Goal: Information Seeking & Learning: Learn about a topic

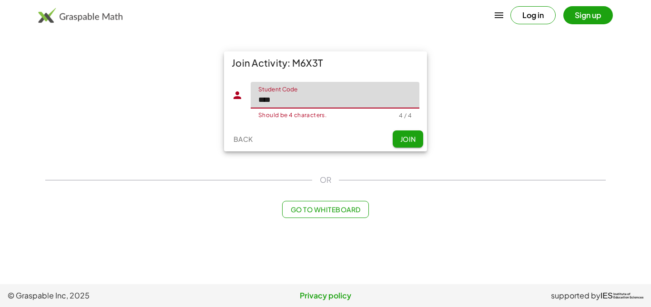
type input "****"
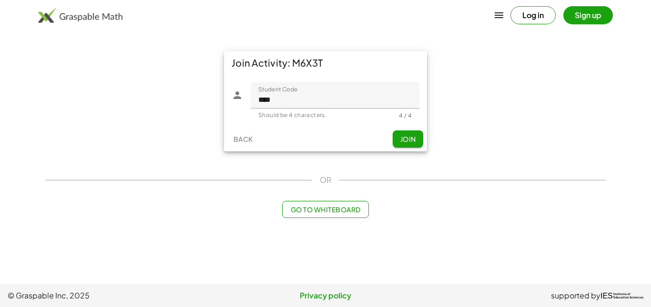
click at [407, 140] on span "Join" at bounding box center [408, 139] width 16 height 9
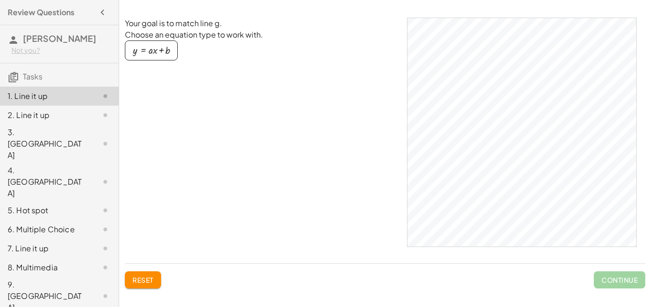
drag, startPoint x: 155, startPoint y: 52, endPoint x: 185, endPoint y: 84, distance: 43.8
click at [185, 84] on div "Your goal is to match line g. Choose an equation type to work with. y = + · a ·…" at bounding box center [262, 137] width 274 height 238
click at [162, 51] on div "button" at bounding box center [151, 50] width 37 height 10
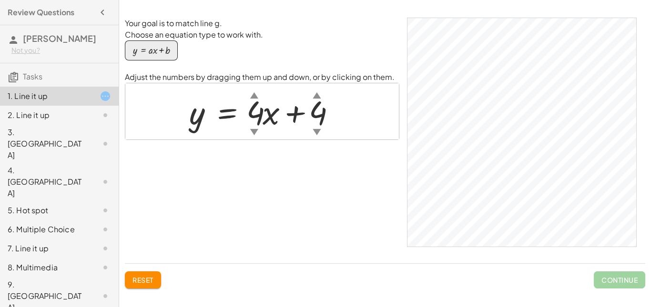
click at [138, 277] on span "Reset" at bounding box center [142, 280] width 21 height 9
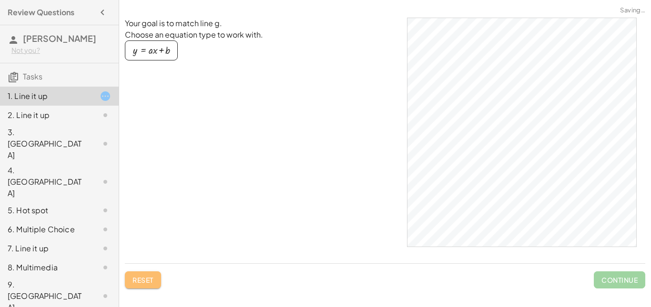
click at [148, 280] on span "Reset" at bounding box center [142, 280] width 21 height 9
click at [152, 50] on div "button" at bounding box center [151, 50] width 37 height 10
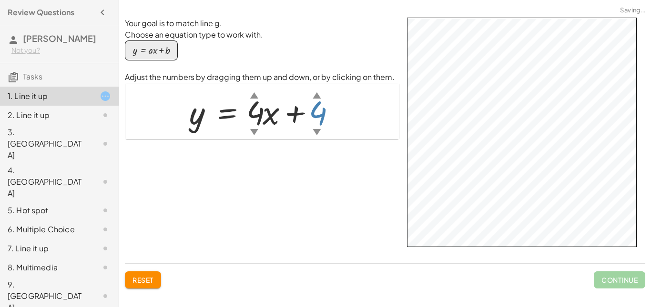
click at [330, 91] on div at bounding box center [265, 111] width 162 height 43
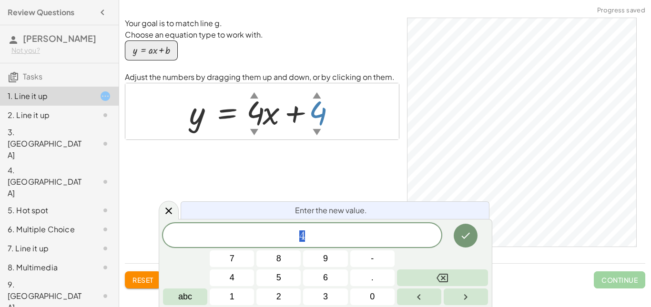
click at [312, 160] on div "Your goal is to match line g. Choose an equation type to work with. y = + · a ·…" at bounding box center [262, 137] width 274 height 238
click at [321, 286] on button "6" at bounding box center [325, 278] width 44 height 17
click at [314, 233] on span "6 ​ 4" at bounding box center [302, 236] width 278 height 13
click at [547, 269] on div "Reset Continue" at bounding box center [385, 276] width 520 height 25
click at [293, 246] on div "​" at bounding box center [302, 235] width 278 height 24
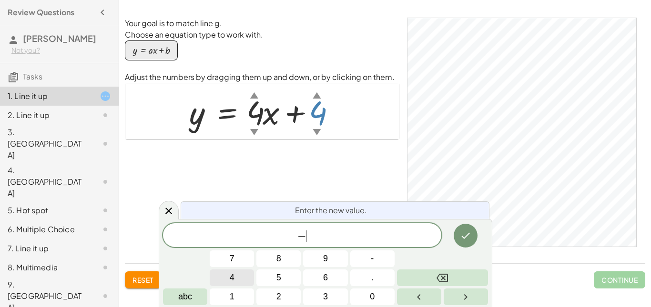
click at [235, 280] on button "4" at bounding box center [232, 278] width 44 height 17
click at [465, 239] on icon "Done" at bounding box center [465, 235] width 11 height 11
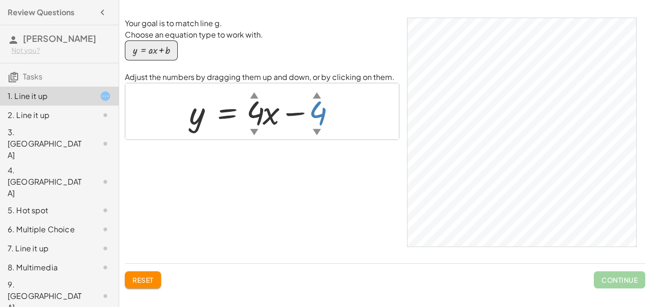
click at [323, 116] on div at bounding box center [265, 111] width 162 height 43
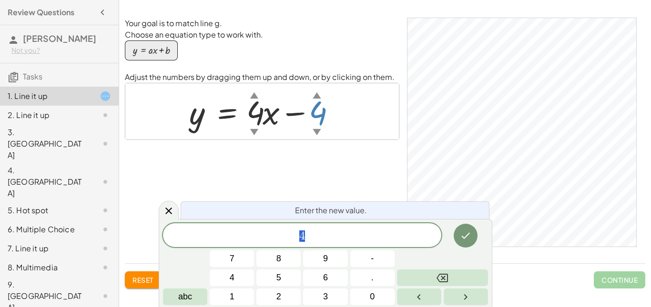
click at [313, 238] on span "4" at bounding box center [302, 236] width 278 height 13
click at [233, 279] on span "4" at bounding box center [232, 278] width 5 height 13
click at [469, 237] on icon "Done" at bounding box center [465, 235] width 11 height 11
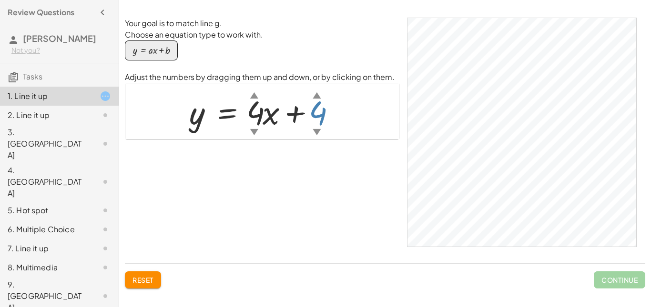
click at [322, 121] on div at bounding box center [265, 111] width 162 height 43
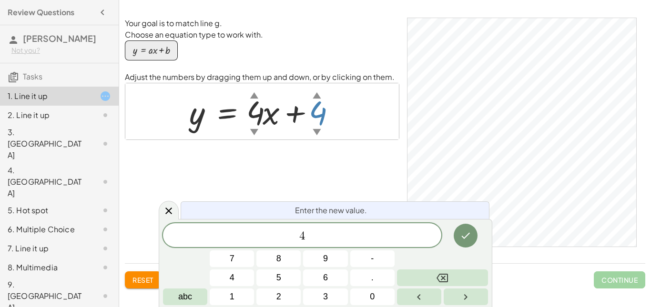
click at [323, 167] on div "Your goal is to match line g. Choose an equation type to work with. y = + · a ·…" at bounding box center [262, 137] width 274 height 238
click at [257, 118] on div at bounding box center [265, 111] width 162 height 43
click at [254, 116] on div at bounding box center [265, 111] width 162 height 43
click at [253, 113] on div at bounding box center [265, 111] width 162 height 43
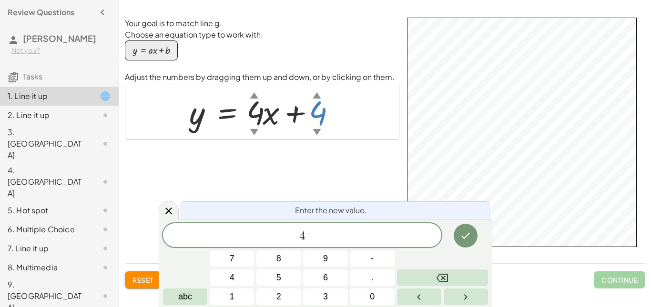
click at [323, 107] on div at bounding box center [265, 111] width 162 height 43
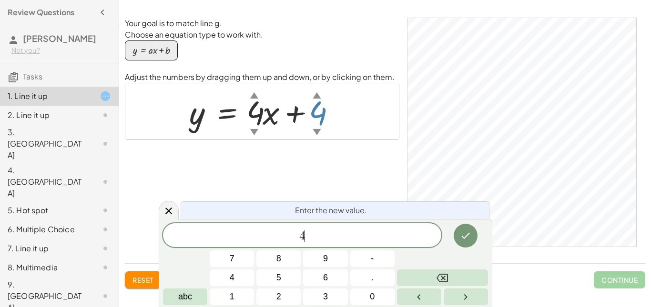
click at [328, 243] on div "4 ​" at bounding box center [302, 235] width 278 height 24
click at [457, 238] on button "Done" at bounding box center [466, 236] width 24 height 24
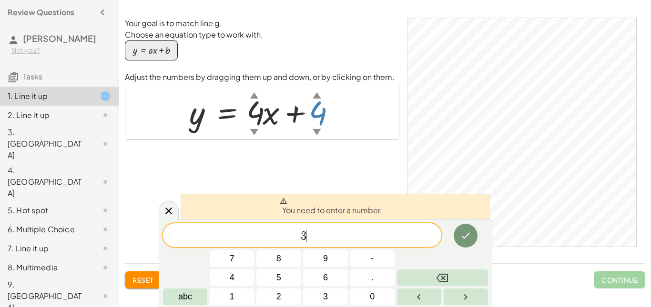
click at [371, 243] on div "3 ​" at bounding box center [302, 235] width 278 height 24
click at [321, 108] on div at bounding box center [265, 111] width 162 height 43
click at [311, 238] on span "3 ​" at bounding box center [302, 236] width 278 height 13
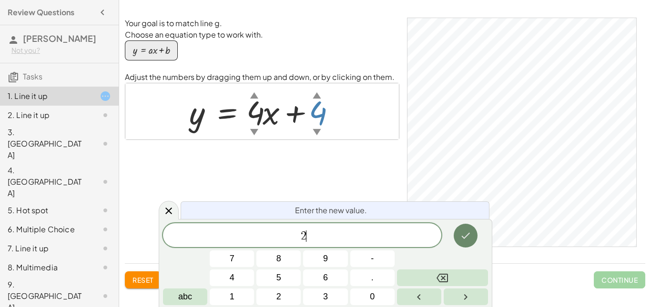
click at [460, 235] on icon "Done" at bounding box center [465, 235] width 11 height 11
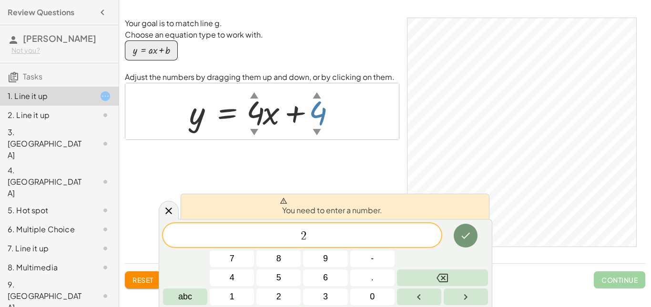
click at [251, 122] on div at bounding box center [265, 111] width 162 height 43
click at [301, 235] on span "2" at bounding box center [304, 236] width 6 height 11
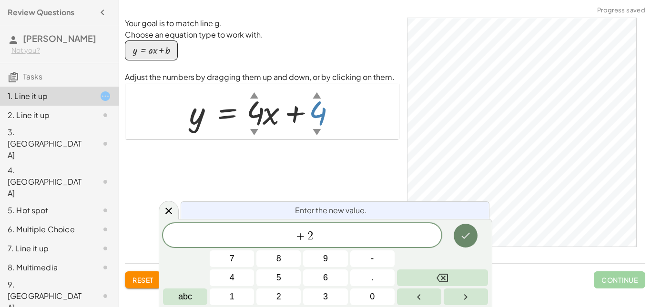
click at [474, 235] on button "Done" at bounding box center [466, 236] width 24 height 24
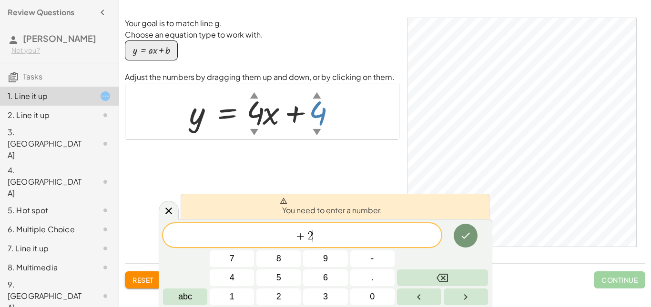
click at [334, 234] on span "+ 2 ​" at bounding box center [302, 236] width 278 height 13
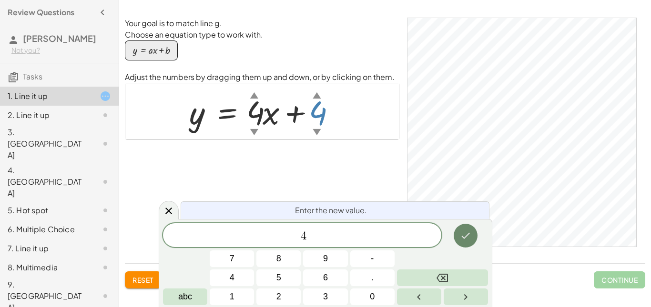
click at [465, 235] on icon "Done" at bounding box center [465, 235] width 11 height 11
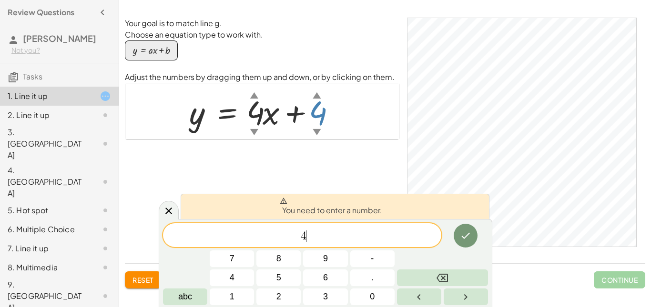
click at [316, 120] on div at bounding box center [265, 111] width 162 height 43
click at [301, 233] on span "4" at bounding box center [304, 236] width 6 height 11
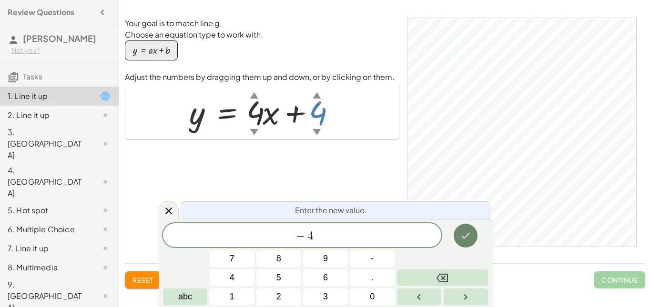
click at [468, 236] on icon "Done" at bounding box center [465, 235] width 11 height 11
click at [322, 112] on div at bounding box center [265, 111] width 162 height 43
click at [465, 240] on icon "Done" at bounding box center [465, 235] width 11 height 11
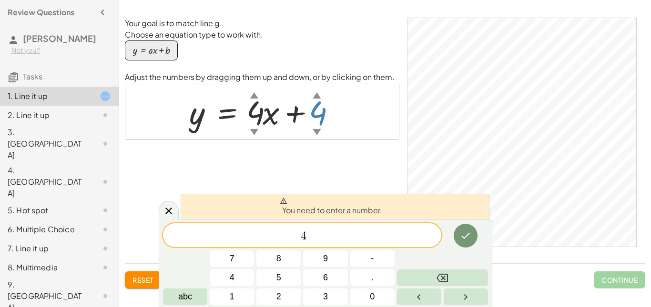
click at [273, 20] on p "Your goal is to match line g." at bounding box center [262, 23] width 274 height 11
click at [169, 217] on div at bounding box center [169, 210] width 20 height 19
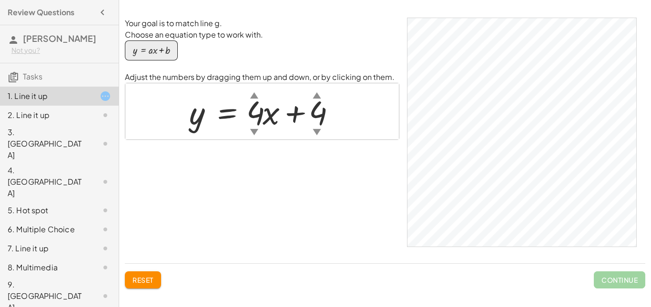
click at [323, 114] on div at bounding box center [265, 111] width 162 height 43
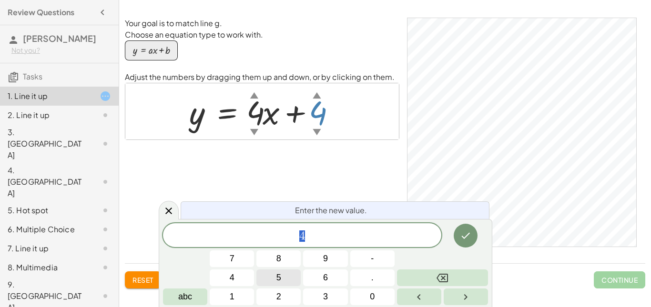
click at [290, 278] on button "5" at bounding box center [278, 278] width 44 height 17
click at [464, 233] on icon "Done" at bounding box center [465, 235] width 11 height 11
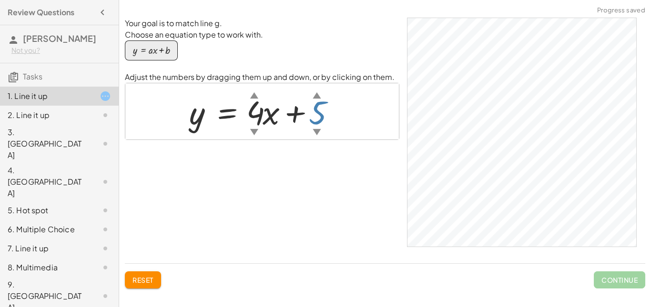
click at [327, 112] on div at bounding box center [265, 111] width 162 height 43
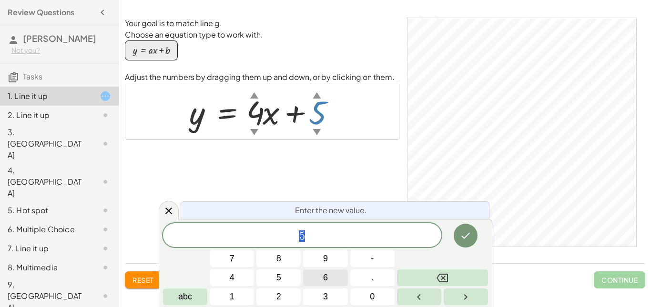
click at [323, 276] on span "6" at bounding box center [325, 278] width 5 height 13
click at [459, 235] on button "Done" at bounding box center [466, 236] width 24 height 24
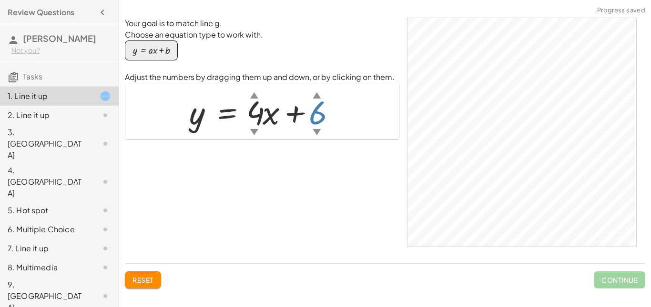
click at [318, 119] on div at bounding box center [265, 111] width 162 height 43
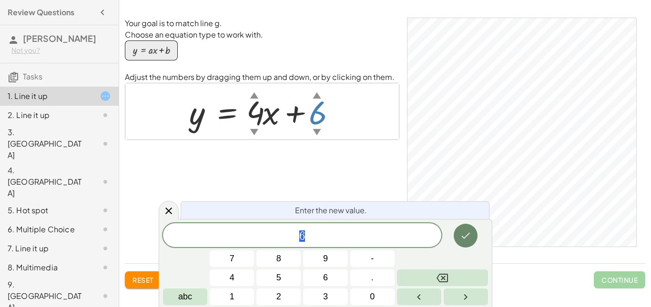
click at [466, 234] on icon "Done" at bounding box center [465, 235] width 11 height 11
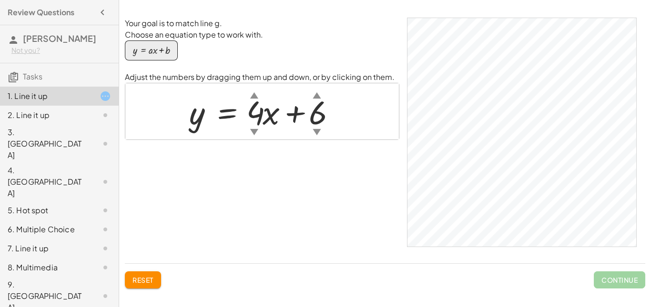
click at [270, 279] on div "Reset Continue" at bounding box center [385, 276] width 520 height 25
click at [324, 114] on div at bounding box center [265, 111] width 162 height 43
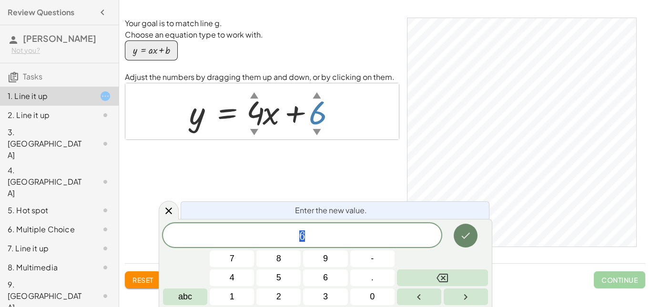
click at [463, 238] on icon "Done" at bounding box center [466, 236] width 9 height 6
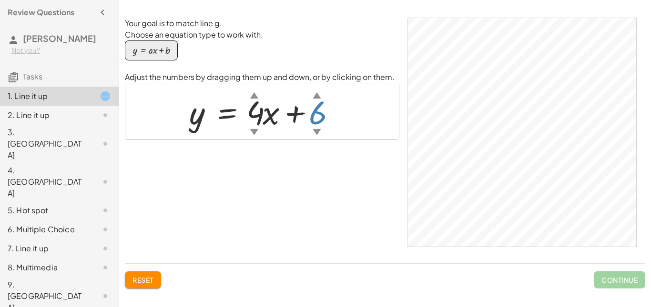
click at [319, 104] on div at bounding box center [265, 111] width 162 height 43
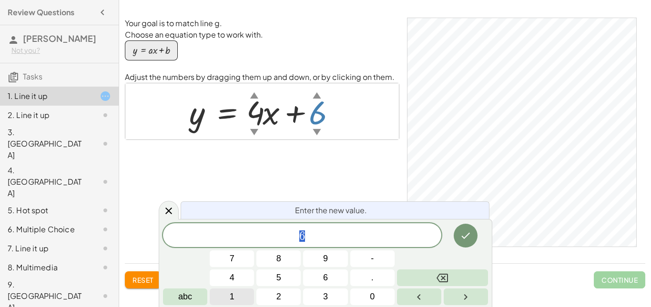
click at [240, 295] on button "1" at bounding box center [232, 297] width 44 height 17
click at [459, 234] on button "Done" at bounding box center [466, 236] width 24 height 24
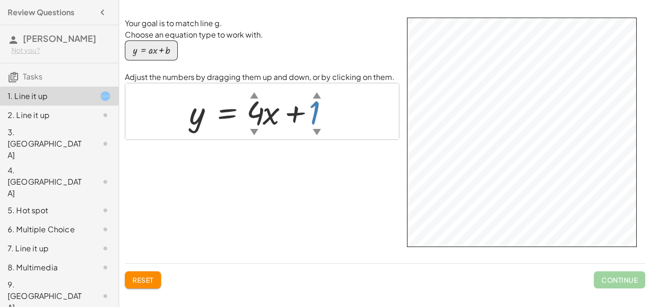
click at [315, 125] on div at bounding box center [265, 111] width 162 height 43
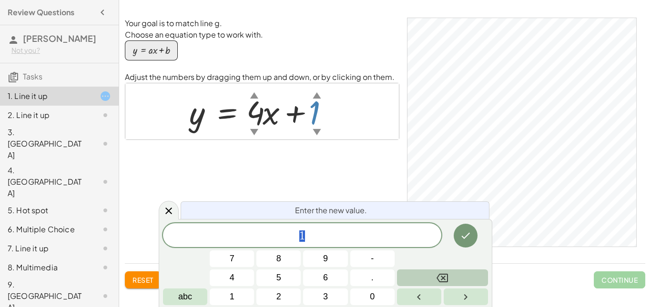
click at [439, 273] on icon "Backspace" at bounding box center [441, 278] width 11 height 11
click at [289, 273] on button "5" at bounding box center [278, 278] width 44 height 17
click at [475, 233] on button "Done" at bounding box center [466, 236] width 24 height 24
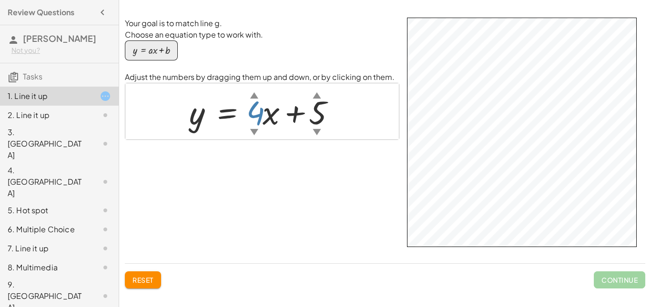
click at [259, 119] on div at bounding box center [265, 111] width 162 height 43
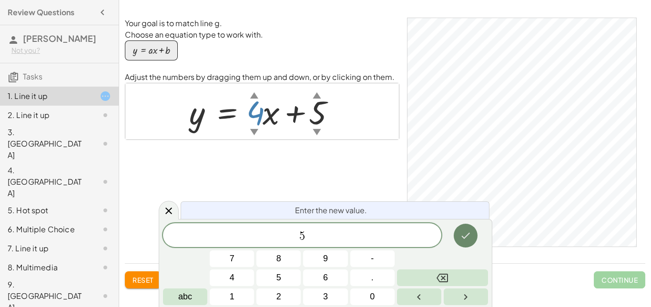
click at [466, 237] on icon "Done" at bounding box center [465, 235] width 11 height 11
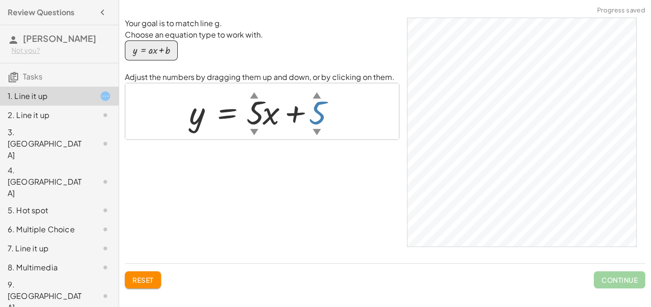
click at [324, 115] on div at bounding box center [265, 111] width 162 height 43
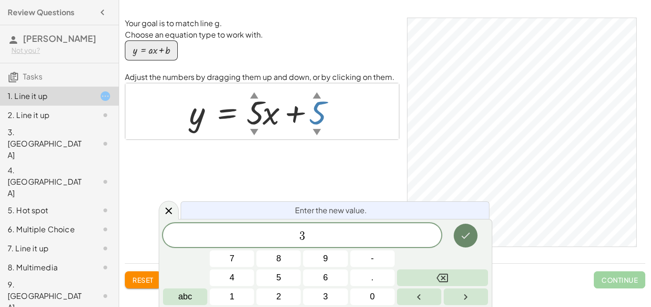
click at [462, 238] on icon "Done" at bounding box center [465, 235] width 11 height 11
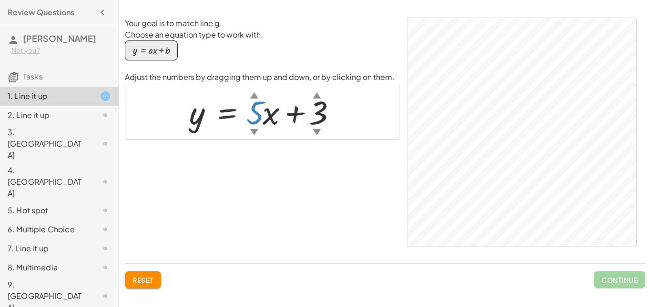
click at [250, 116] on div at bounding box center [265, 111] width 162 height 43
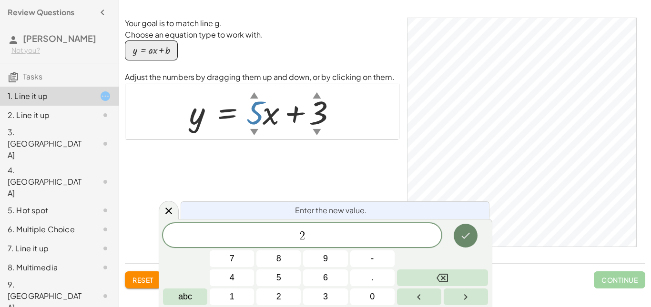
click at [471, 245] on button "Done" at bounding box center [466, 236] width 24 height 24
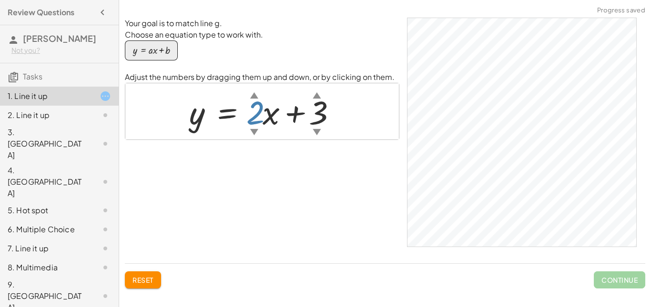
click at [253, 115] on div at bounding box center [265, 111] width 162 height 43
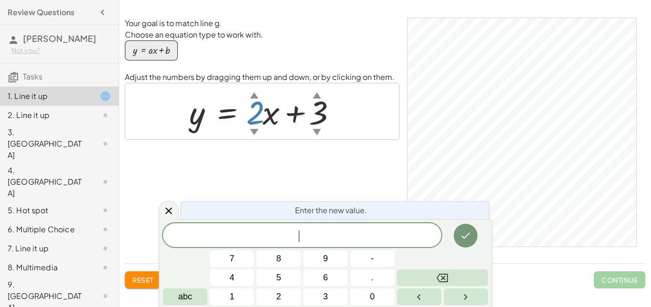
click at [370, 235] on span "​" at bounding box center [302, 236] width 278 height 13
click at [467, 239] on icon "Done" at bounding box center [465, 235] width 11 height 11
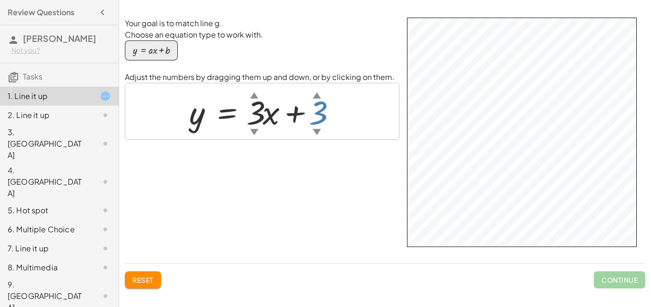
click at [323, 111] on div at bounding box center [265, 111] width 162 height 43
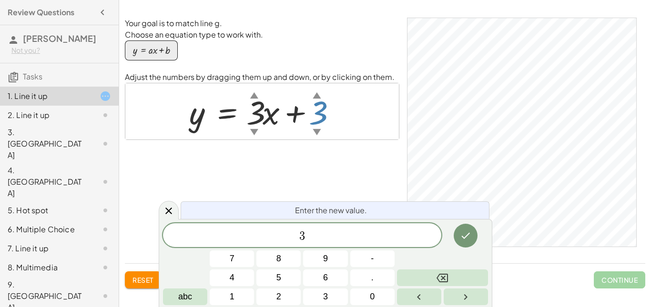
click at [344, 181] on div "Your goal is to match line g. Choose an equation type to work with. y = + · a ·…" at bounding box center [262, 137] width 274 height 238
click at [170, 212] on icon at bounding box center [168, 211] width 7 height 7
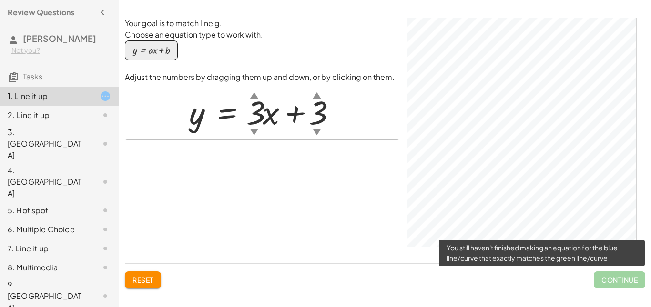
click at [621, 283] on span "Continue" at bounding box center [619, 280] width 51 height 17
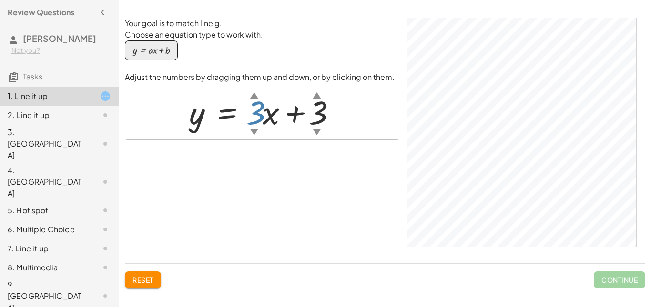
click at [259, 109] on div at bounding box center [265, 111] width 162 height 43
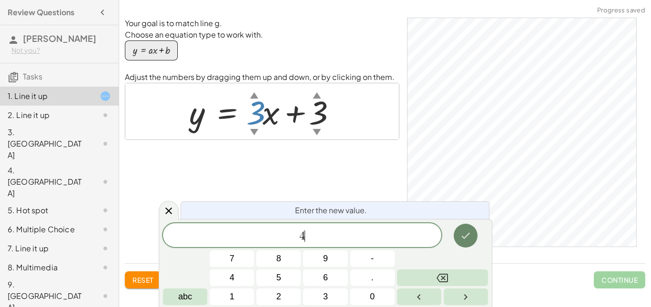
click at [459, 233] on button "Done" at bounding box center [466, 236] width 24 height 24
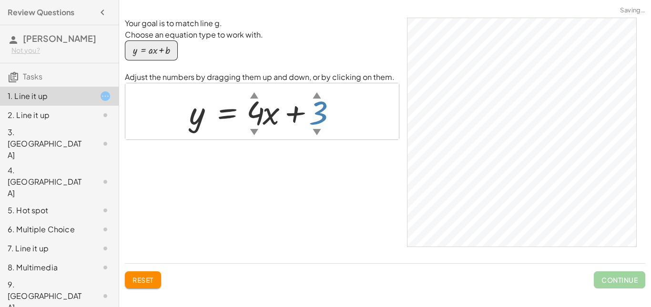
click at [328, 111] on div at bounding box center [265, 111] width 162 height 43
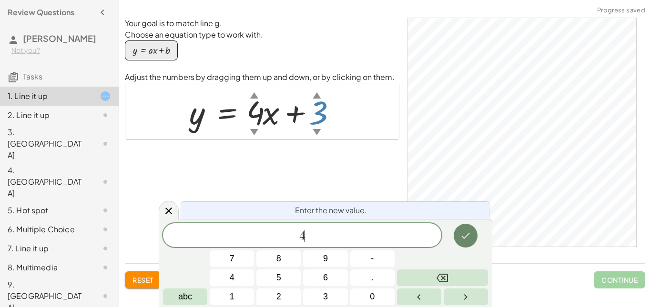
click at [468, 239] on icon "Done" at bounding box center [465, 235] width 11 height 11
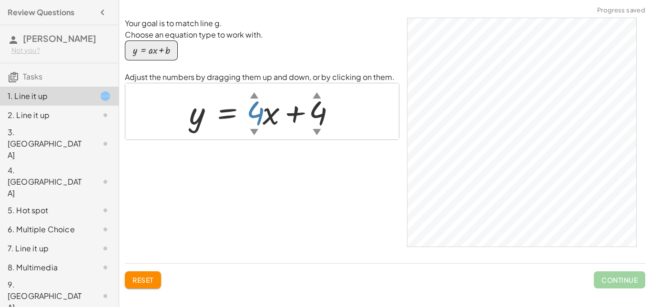
click at [256, 119] on div at bounding box center [265, 111] width 162 height 43
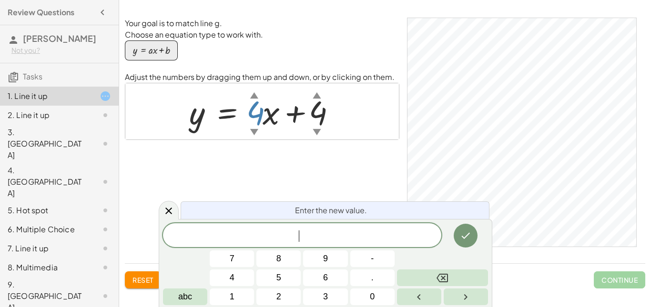
click at [256, 119] on div at bounding box center [265, 111] width 162 height 43
click at [472, 233] on button "Done" at bounding box center [466, 236] width 24 height 24
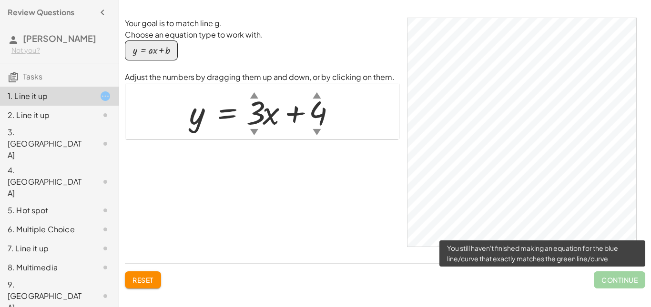
click at [614, 274] on span "Continue" at bounding box center [619, 280] width 51 height 17
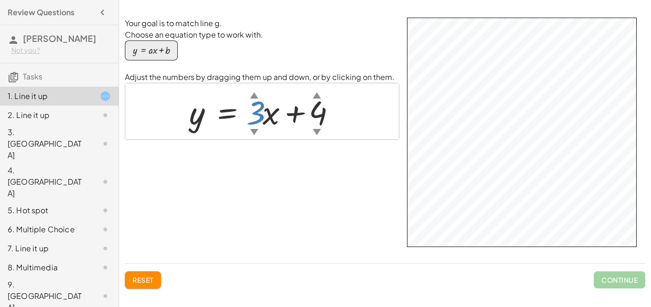
click at [255, 105] on div at bounding box center [265, 111] width 162 height 43
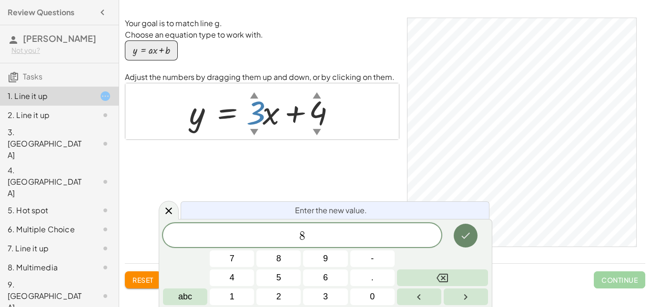
click at [461, 238] on icon "Done" at bounding box center [465, 235] width 11 height 11
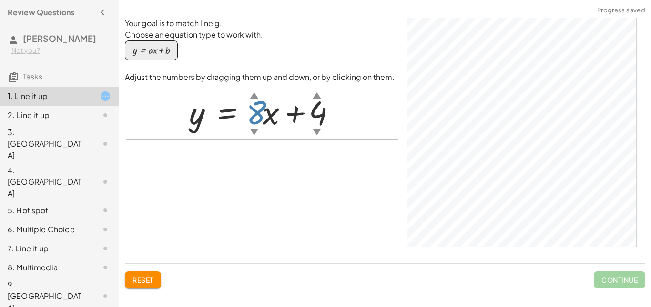
click at [254, 111] on div at bounding box center [265, 111] width 162 height 43
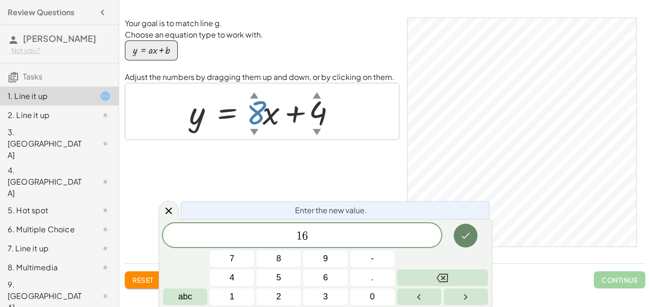
click at [468, 239] on icon "Done" at bounding box center [465, 235] width 11 height 11
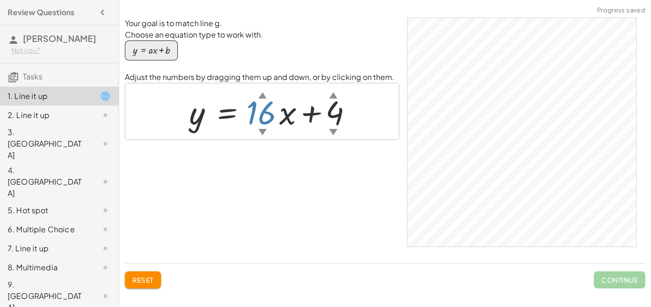
click at [264, 122] on div at bounding box center [273, 111] width 179 height 43
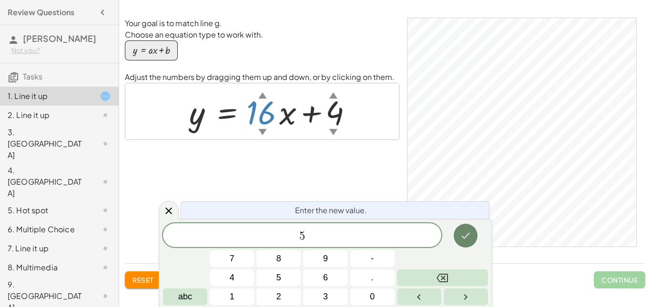
click at [464, 237] on icon "Done" at bounding box center [466, 236] width 9 height 6
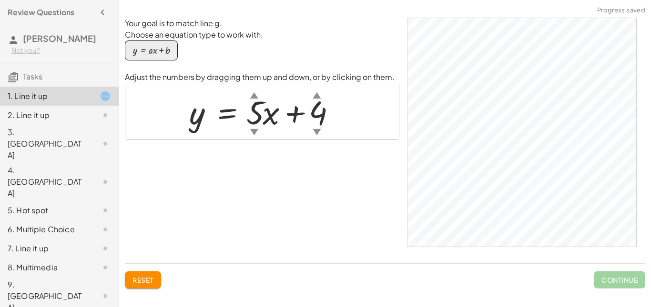
click at [323, 113] on div at bounding box center [265, 111] width 162 height 43
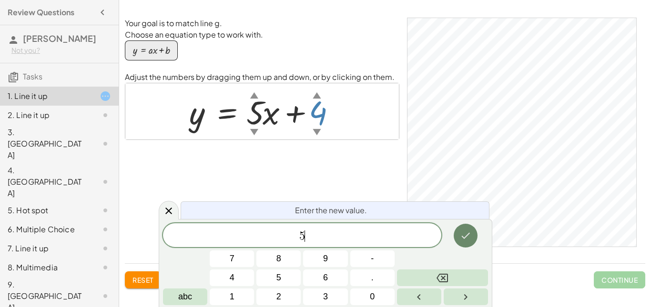
click at [470, 229] on button "Done" at bounding box center [466, 236] width 24 height 24
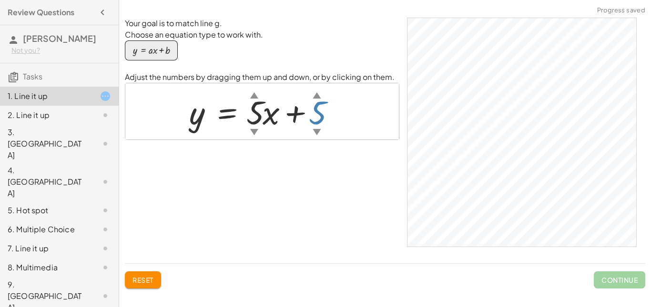
click at [316, 123] on div at bounding box center [265, 111] width 162 height 43
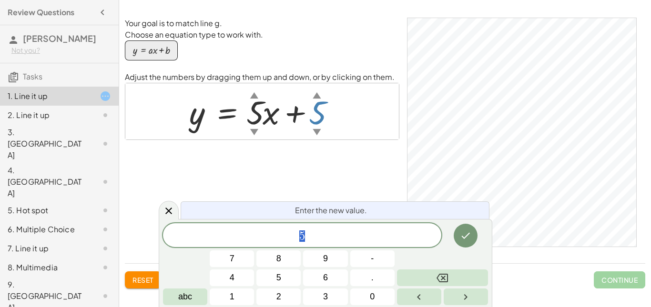
click at [251, 124] on div at bounding box center [265, 111] width 162 height 43
click at [256, 119] on div at bounding box center [265, 111] width 162 height 43
click at [308, 234] on span "5" at bounding box center [302, 236] width 278 height 13
click at [322, 280] on button "6" at bounding box center [325, 278] width 44 height 17
click at [301, 239] on span "5" at bounding box center [299, 236] width 6 height 11
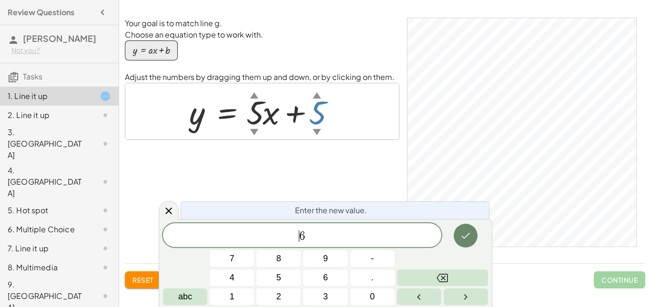
click at [469, 233] on icon "Done" at bounding box center [466, 236] width 9 height 6
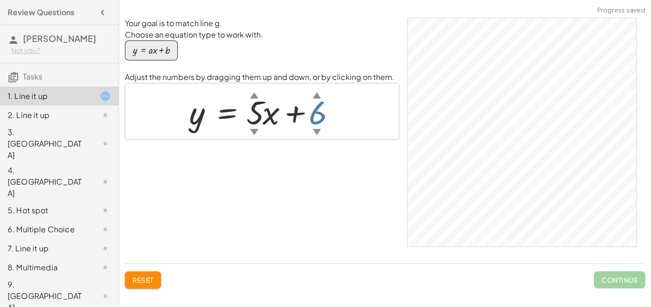
click at [315, 107] on div at bounding box center [265, 111] width 162 height 43
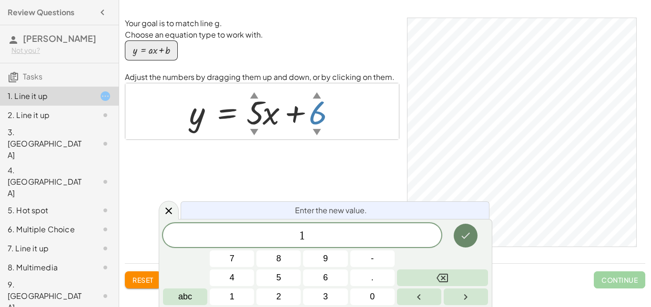
click at [468, 238] on icon "Done" at bounding box center [465, 235] width 11 height 11
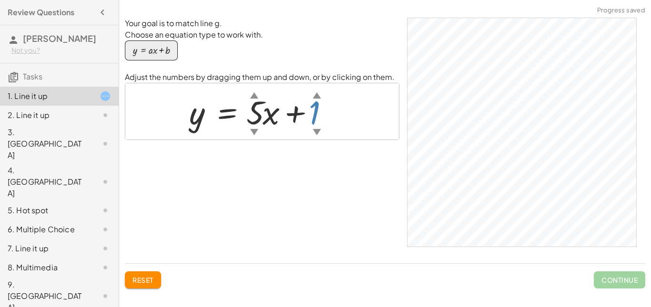
click at [315, 116] on div at bounding box center [265, 111] width 162 height 43
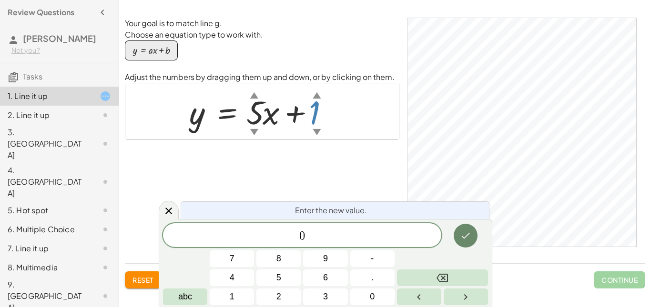
click at [469, 247] on button "Done" at bounding box center [466, 236] width 24 height 24
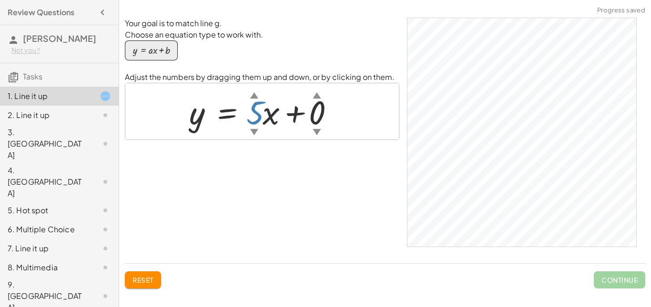
click at [258, 110] on div at bounding box center [265, 111] width 162 height 43
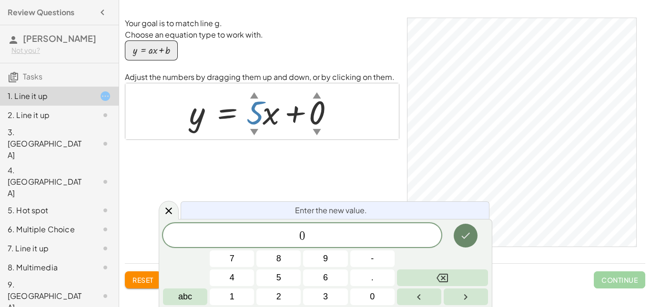
click at [463, 233] on icon "Done" at bounding box center [465, 235] width 11 height 11
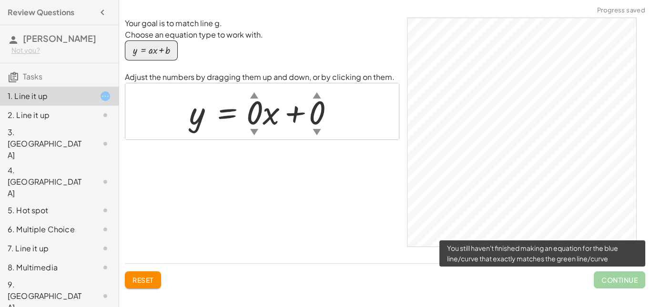
click at [617, 273] on span "Continue" at bounding box center [619, 280] width 51 height 17
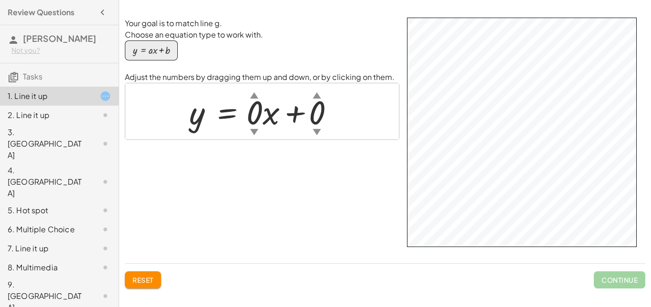
click at [258, 115] on div at bounding box center [265, 111] width 162 height 43
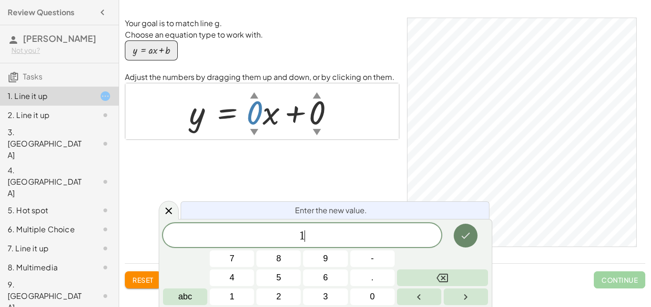
click at [468, 237] on icon "Done" at bounding box center [465, 235] width 11 height 11
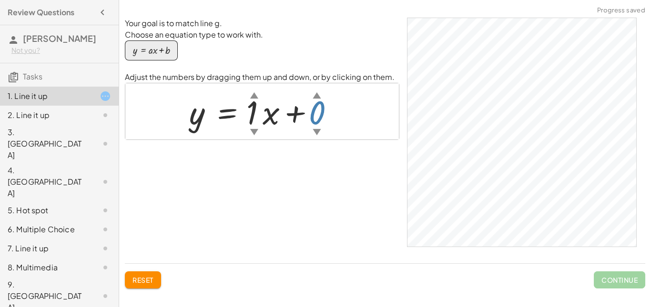
click at [322, 114] on div at bounding box center [265, 111] width 162 height 43
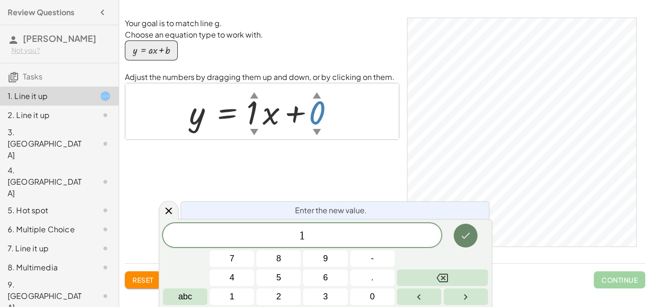
click at [469, 236] on icon "Done" at bounding box center [465, 235] width 11 height 11
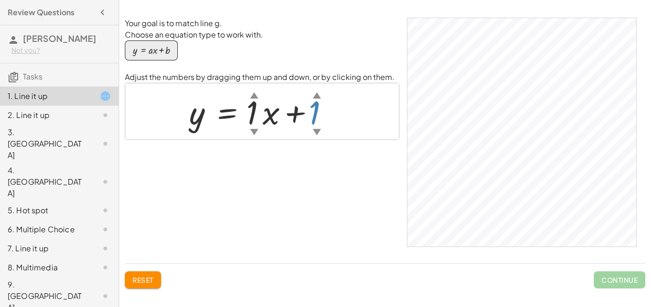
click at [319, 117] on div at bounding box center [265, 111] width 162 height 43
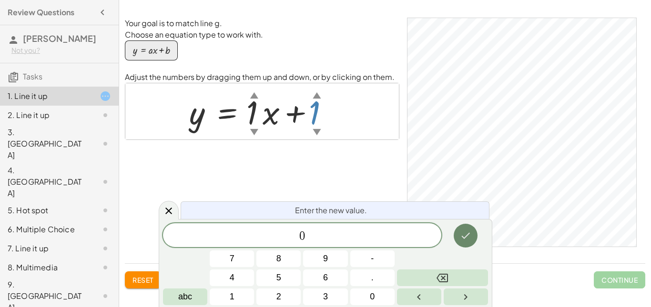
click at [467, 238] on icon "Done" at bounding box center [465, 235] width 11 height 11
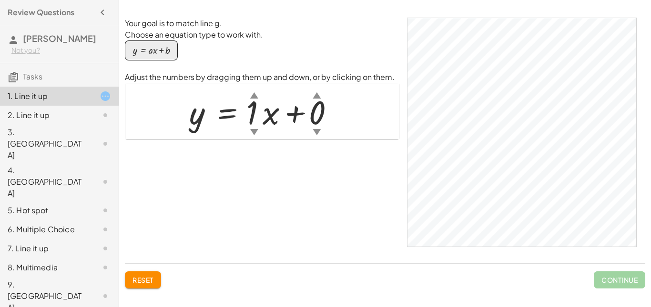
click at [257, 119] on div at bounding box center [265, 111] width 162 height 43
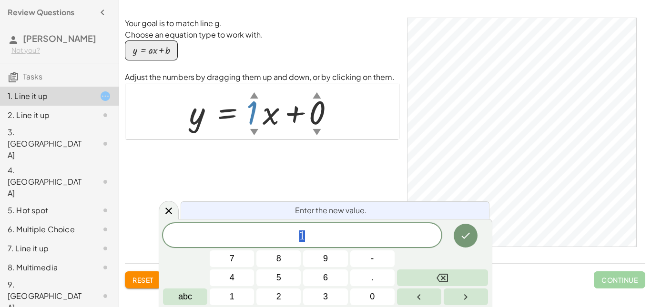
click at [254, 116] on div at bounding box center [265, 111] width 162 height 43
click at [252, 113] on div at bounding box center [265, 111] width 162 height 43
click at [252, 111] on div at bounding box center [265, 111] width 162 height 43
click at [471, 241] on icon "Done" at bounding box center [465, 235] width 11 height 11
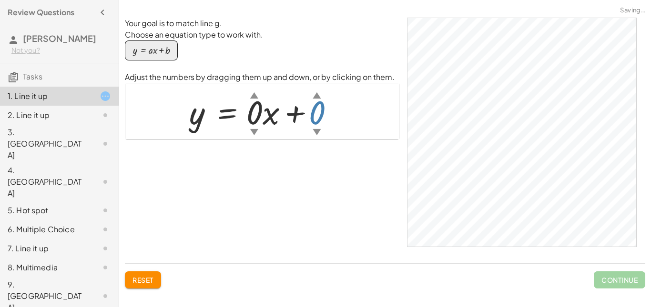
click at [316, 108] on div at bounding box center [265, 111] width 162 height 43
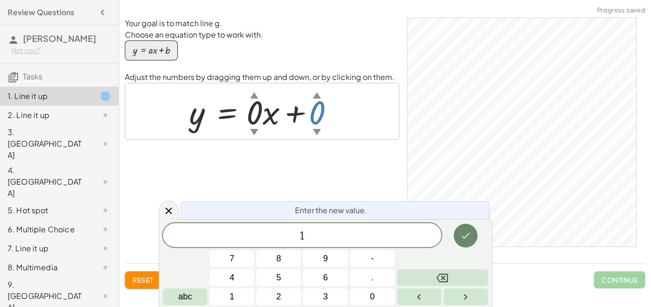
click at [466, 238] on icon "Done" at bounding box center [465, 235] width 11 height 11
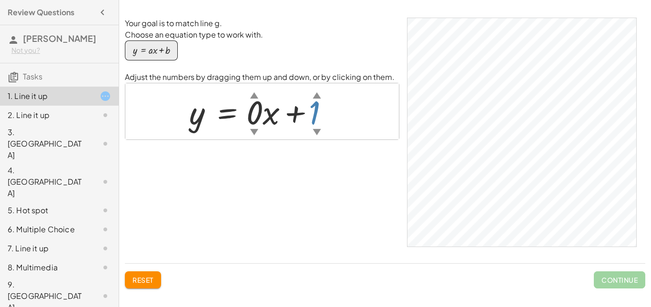
click at [318, 112] on div at bounding box center [265, 111] width 162 height 43
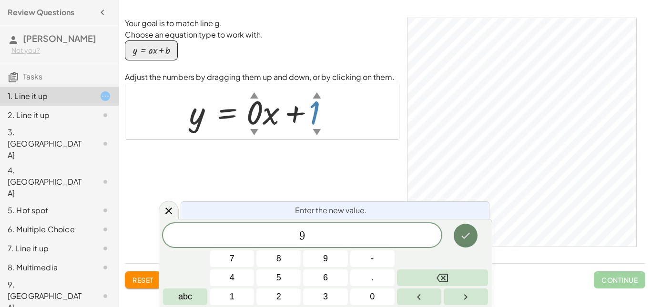
click at [469, 235] on icon "Done" at bounding box center [465, 235] width 11 height 11
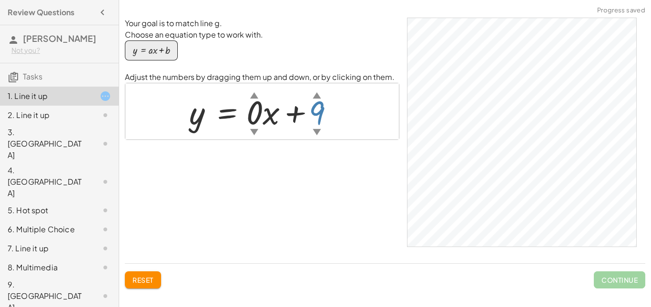
click at [321, 121] on div at bounding box center [265, 111] width 162 height 43
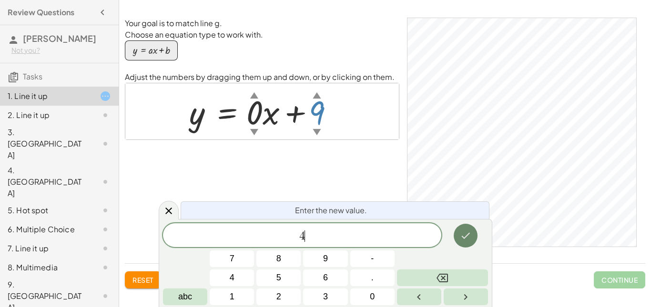
click at [476, 239] on button "Done" at bounding box center [466, 236] width 24 height 24
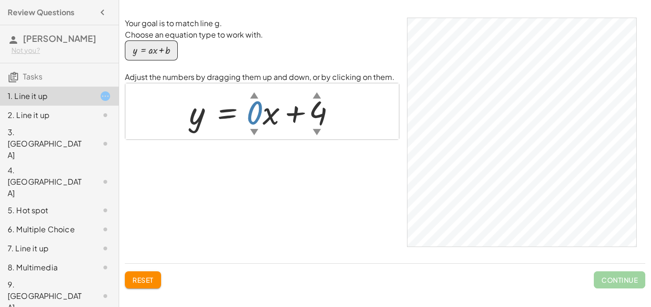
click at [257, 116] on div at bounding box center [265, 111] width 162 height 43
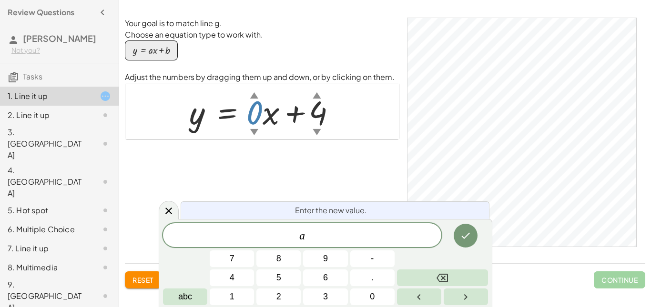
click at [254, 270] on div at bounding box center [232, 278] width 44 height 17
click at [455, 241] on button "Done" at bounding box center [466, 236] width 24 height 24
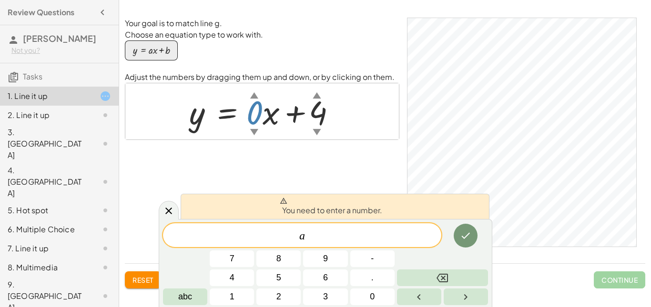
click at [319, 240] on span "a ​" at bounding box center [302, 236] width 278 height 13
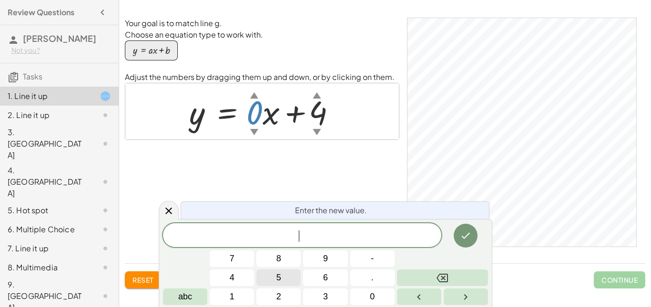
click at [281, 281] on button "5" at bounding box center [278, 278] width 44 height 17
click at [466, 233] on icon "Done" at bounding box center [465, 235] width 11 height 11
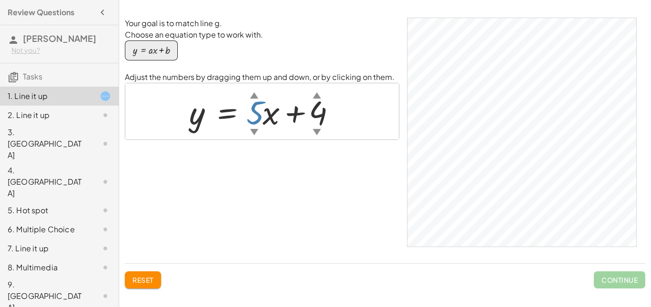
click at [260, 117] on div at bounding box center [265, 111] width 162 height 43
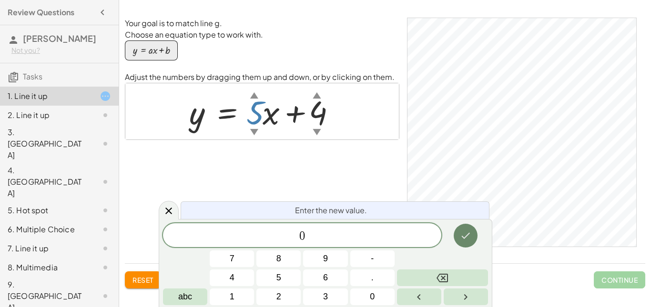
click at [467, 237] on icon "Done" at bounding box center [465, 235] width 11 height 11
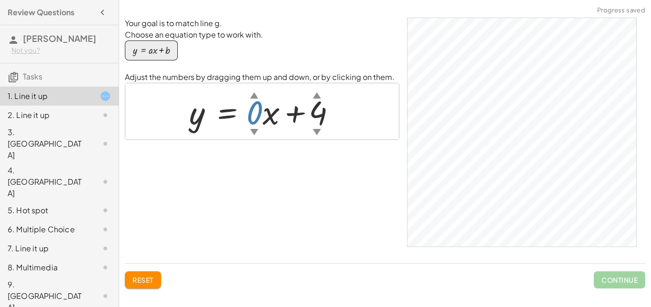
click at [262, 118] on div at bounding box center [265, 111] width 162 height 43
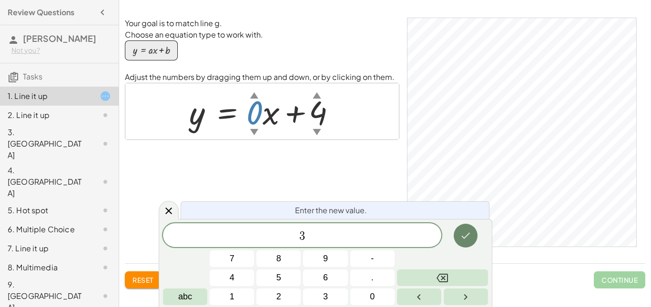
click at [475, 239] on button "Done" at bounding box center [466, 236] width 24 height 24
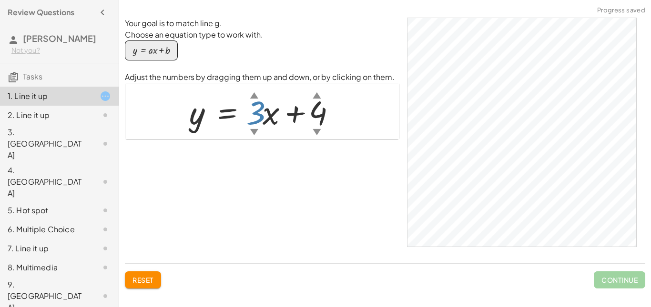
click at [256, 120] on div at bounding box center [265, 111] width 162 height 43
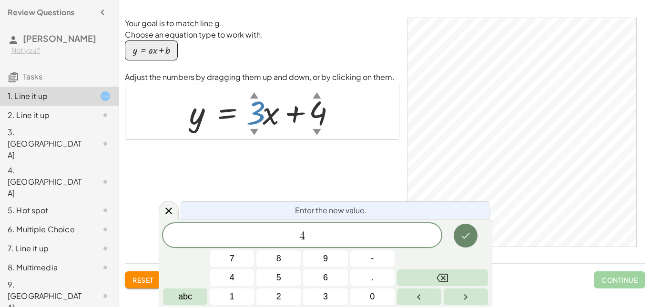
click at [459, 235] on button "Done" at bounding box center [466, 236] width 24 height 24
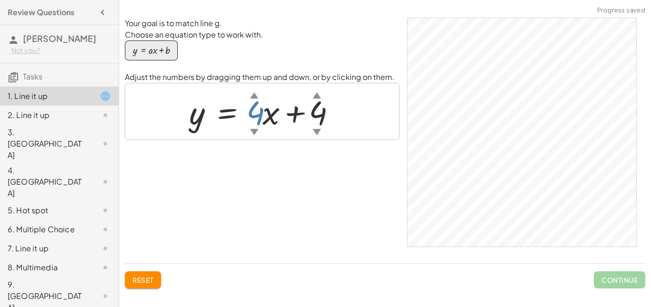
click at [263, 105] on div at bounding box center [265, 111] width 162 height 43
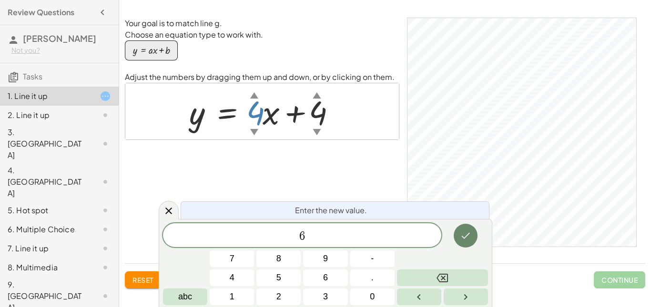
click at [468, 243] on button "Done" at bounding box center [466, 236] width 24 height 24
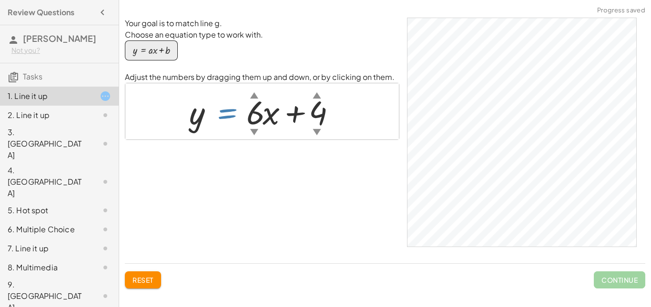
click at [246, 120] on div at bounding box center [265, 111] width 162 height 43
click at [249, 120] on div at bounding box center [265, 111] width 162 height 43
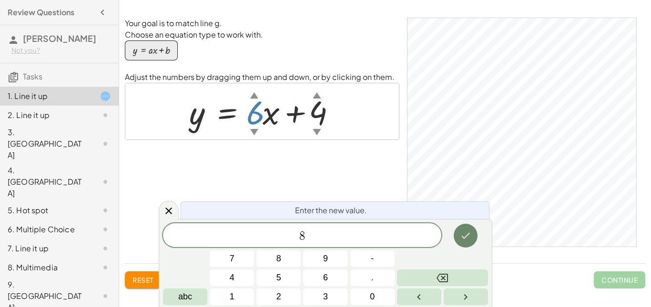
click at [463, 242] on button "Done" at bounding box center [466, 236] width 24 height 24
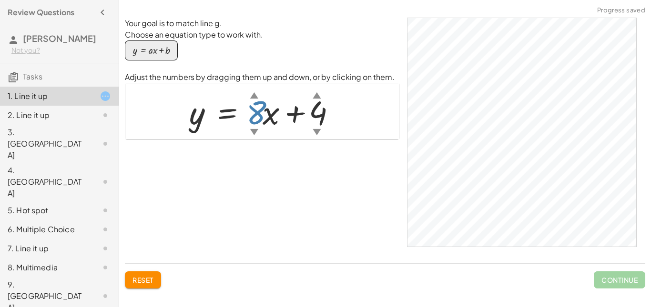
click at [247, 113] on div at bounding box center [265, 111] width 162 height 43
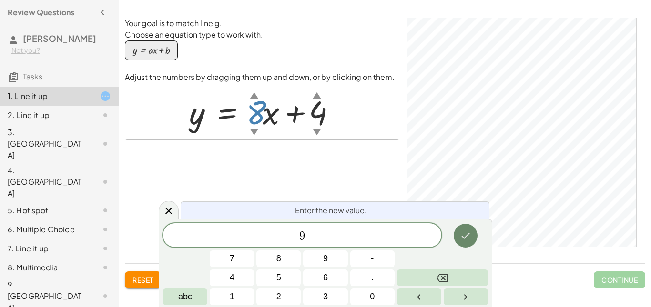
drag, startPoint x: 476, startPoint y: 244, endPoint x: 466, endPoint y: 238, distance: 12.6
click at [254, 270] on div at bounding box center [232, 278] width 44 height 17
click at [466, 238] on icon "Done" at bounding box center [465, 235] width 11 height 11
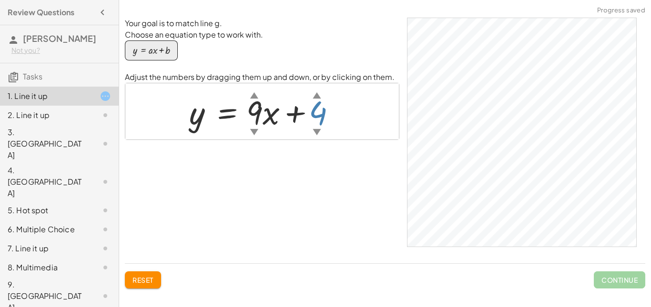
click at [319, 117] on div at bounding box center [265, 111] width 162 height 43
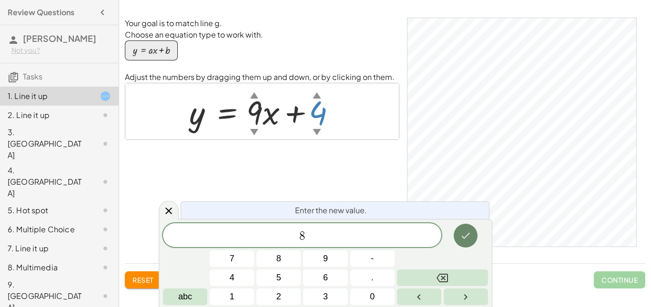
click at [469, 243] on button "Done" at bounding box center [466, 236] width 24 height 24
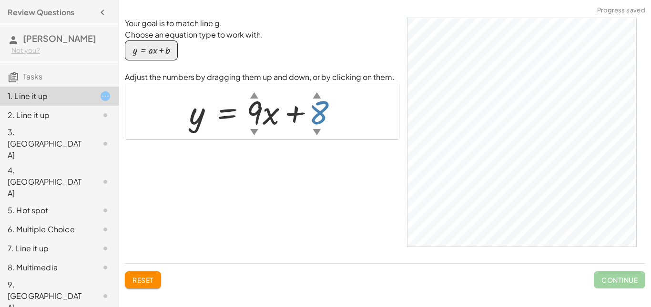
click at [314, 121] on div at bounding box center [265, 111] width 162 height 43
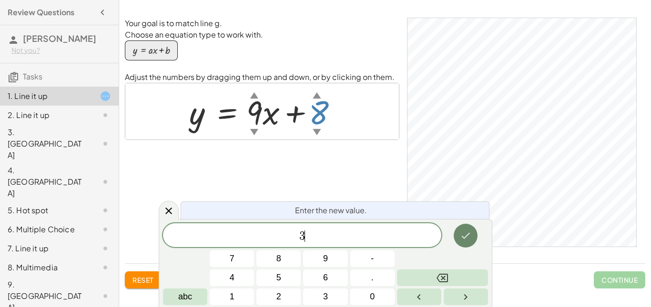
click at [456, 230] on button "Done" at bounding box center [466, 236] width 24 height 24
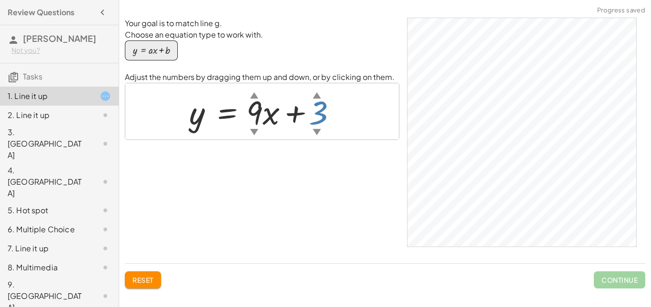
click at [311, 106] on div at bounding box center [265, 111] width 162 height 43
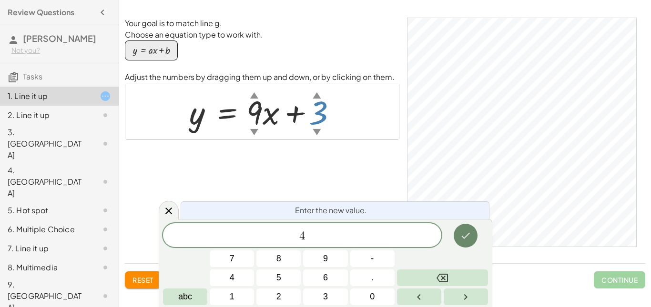
click at [457, 241] on button "Done" at bounding box center [466, 236] width 24 height 24
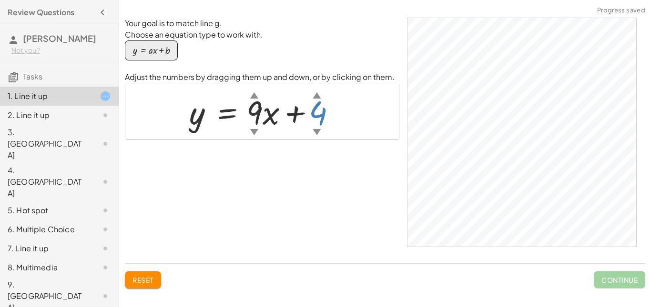
click at [319, 116] on div at bounding box center [265, 111] width 162 height 43
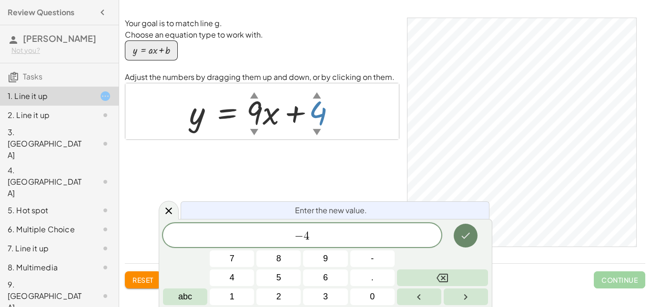
click at [477, 238] on button "Done" at bounding box center [466, 236] width 24 height 24
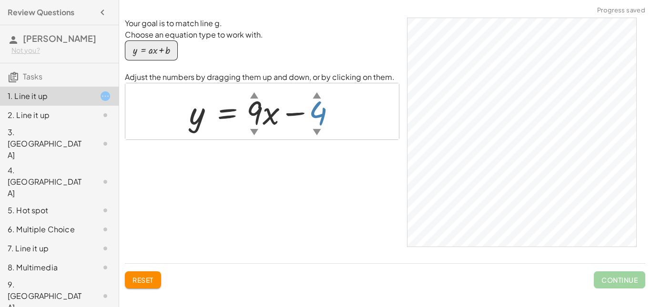
click at [322, 111] on div at bounding box center [265, 111] width 162 height 43
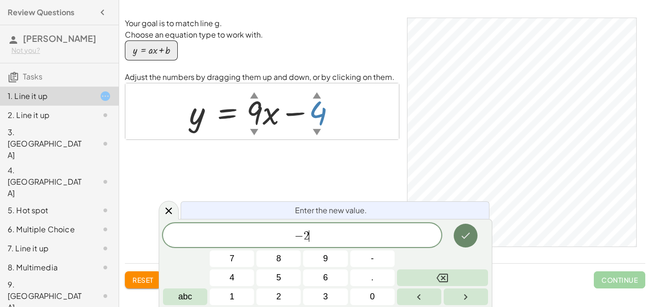
click at [465, 234] on icon "Done" at bounding box center [465, 235] width 11 height 11
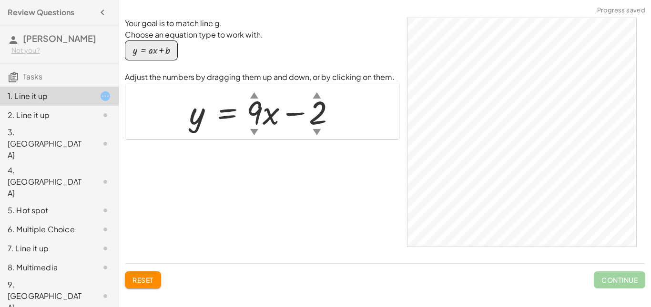
click at [312, 126] on div at bounding box center [265, 111] width 162 height 43
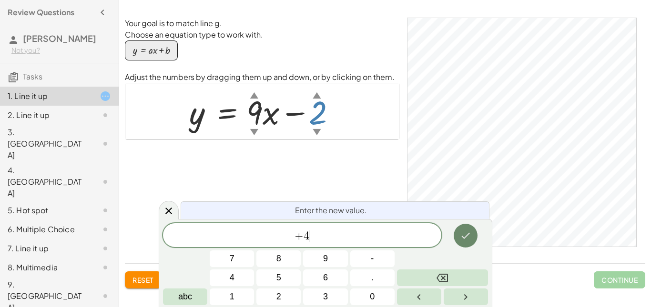
click at [465, 225] on button "Done" at bounding box center [466, 236] width 24 height 24
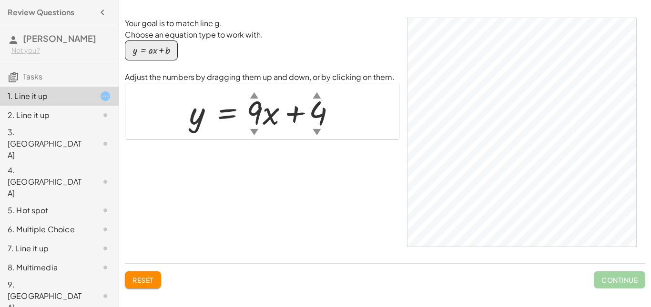
click at [650, 59] on div "Your goal is to match line g. Choose an equation type to work with. y = + · a ·…" at bounding box center [385, 157] width 532 height 290
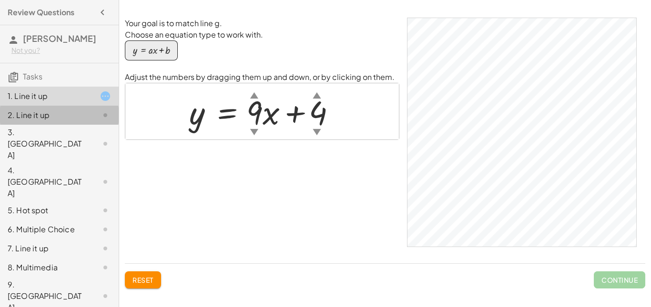
click at [68, 118] on div "2. Line it up" at bounding box center [46, 115] width 77 height 11
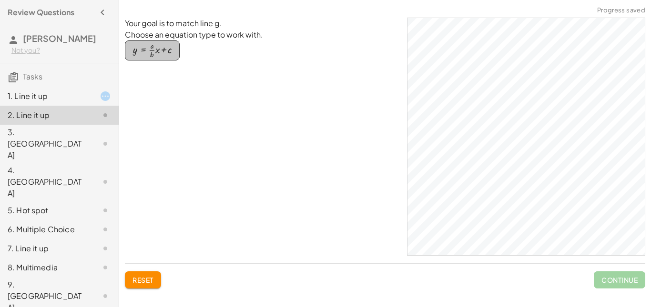
click at [144, 47] on div "button" at bounding box center [152, 50] width 39 height 16
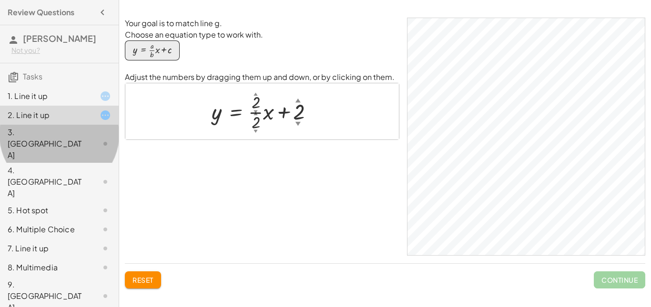
click at [89, 138] on div at bounding box center [97, 143] width 27 height 11
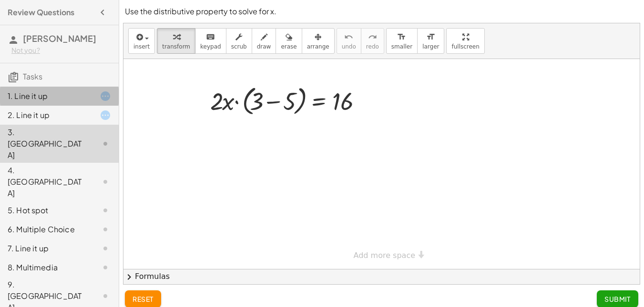
click at [49, 125] on div "1. Line it up" at bounding box center [59, 144] width 119 height 38
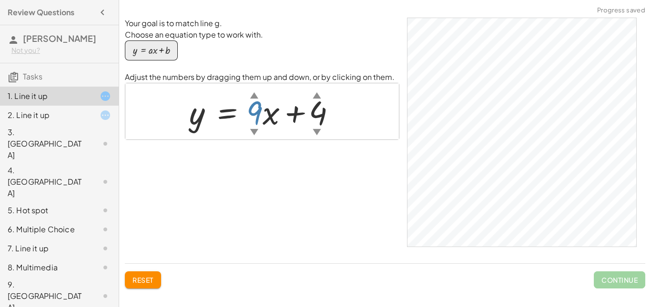
click at [261, 120] on div at bounding box center [265, 111] width 162 height 43
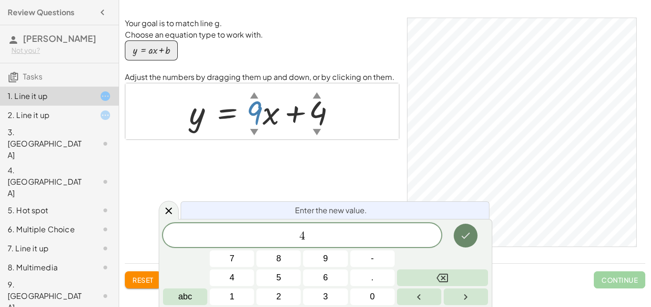
click at [462, 244] on button "Done" at bounding box center [466, 236] width 24 height 24
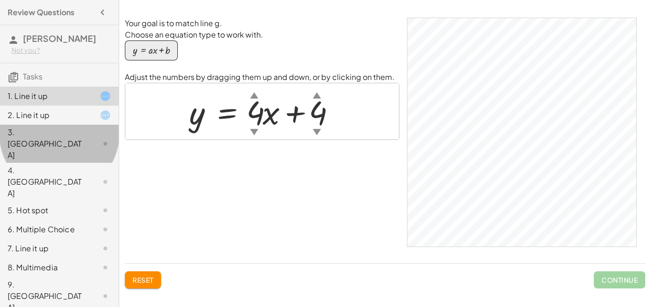
click at [65, 201] on div "3. Canvas" at bounding box center [59, 210] width 119 height 19
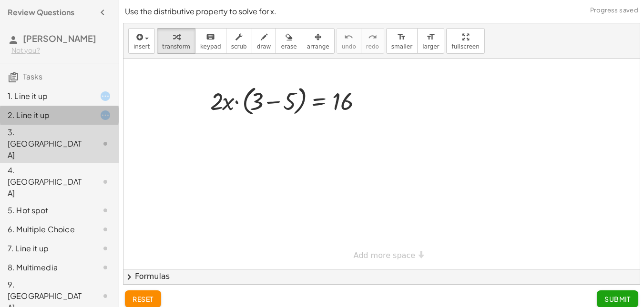
click at [70, 163] on div "2. Line it up" at bounding box center [59, 182] width 119 height 38
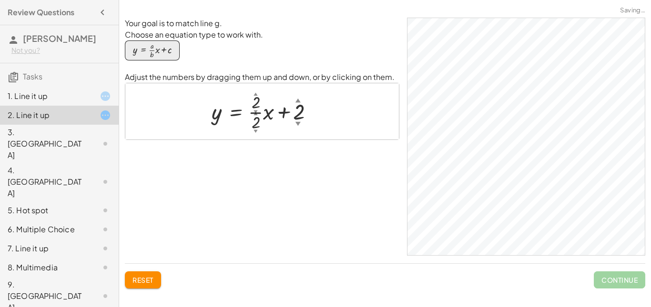
click at [200, 162] on div "Your goal is to match line g. Choose an equation type to work with. y = + · · a…" at bounding box center [262, 137] width 274 height 238
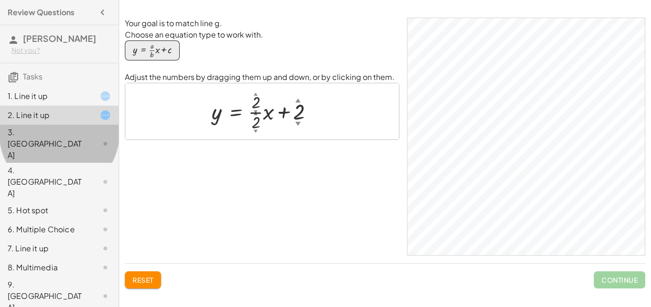
click at [72, 137] on div "3. Canvas" at bounding box center [46, 144] width 77 height 34
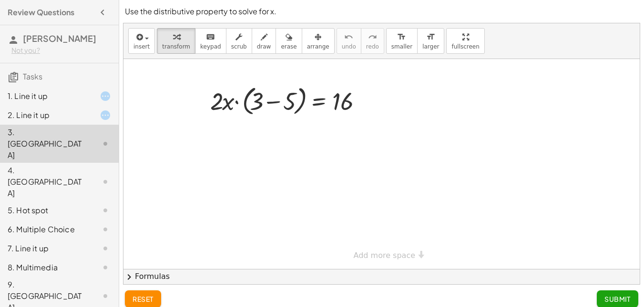
click at [293, 163] on div at bounding box center [381, 164] width 516 height 210
click at [285, 105] on div at bounding box center [291, 100] width 172 height 36
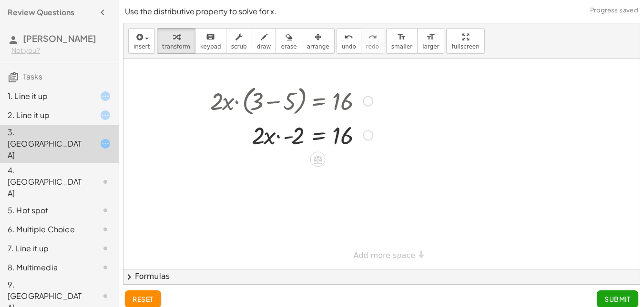
click at [369, 132] on div at bounding box center [368, 136] width 10 height 10
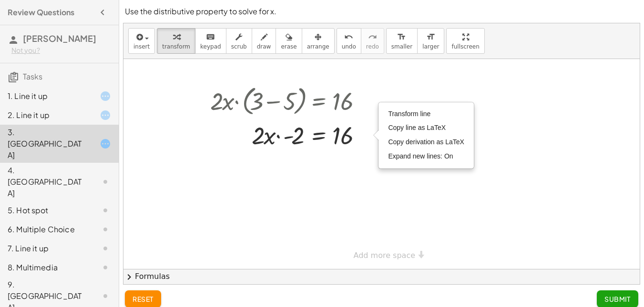
click at [275, 178] on div at bounding box center [381, 164] width 516 height 210
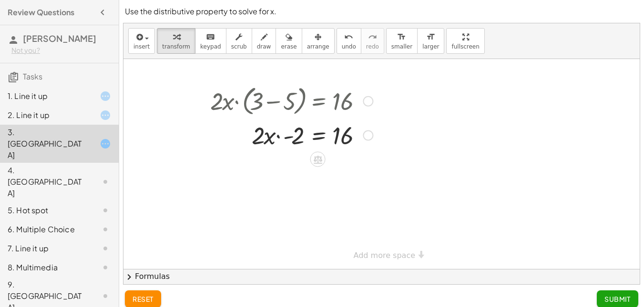
click at [278, 131] on div at bounding box center [291, 135] width 172 height 32
click at [252, 131] on div at bounding box center [291, 135] width 172 height 32
click at [253, 131] on div at bounding box center [291, 135] width 172 height 32
click at [295, 141] on div at bounding box center [291, 135] width 172 height 32
click at [345, 142] on div at bounding box center [291, 135] width 172 height 32
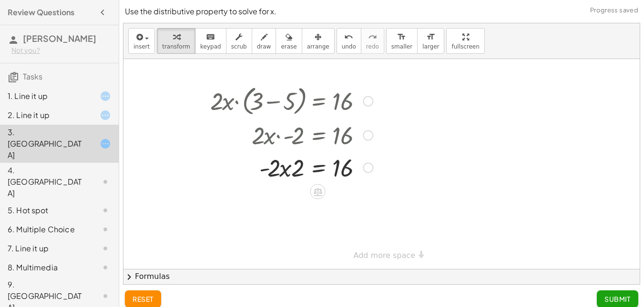
click at [290, 173] on div at bounding box center [291, 167] width 172 height 32
drag, startPoint x: 275, startPoint y: 170, endPoint x: 255, endPoint y: 167, distance: 20.7
click at [255, 167] on div at bounding box center [291, 167] width 172 height 32
drag, startPoint x: 279, startPoint y: 170, endPoint x: 304, endPoint y: 153, distance: 30.9
click at [304, 153] on div at bounding box center [291, 167] width 172 height 32
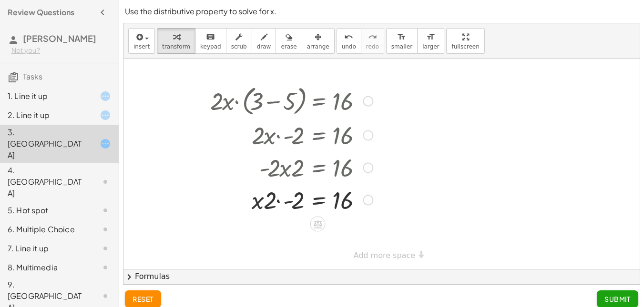
click at [368, 202] on div "Transform line Copy line as LaTeX Copy derivation as LaTeX Expand new lines: On" at bounding box center [368, 200] width 10 height 10
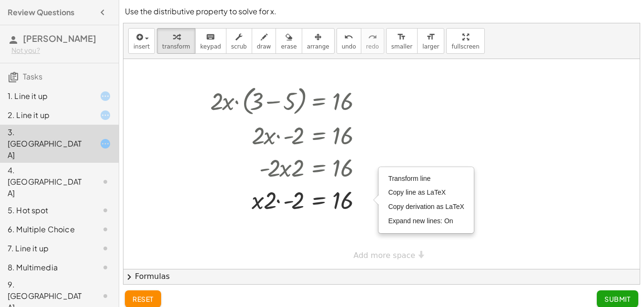
click at [385, 131] on div at bounding box center [381, 164] width 516 height 210
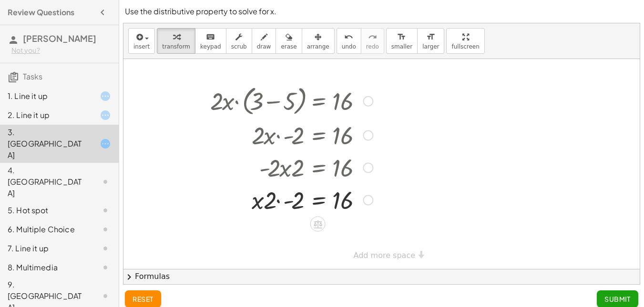
click at [348, 206] on div at bounding box center [291, 199] width 172 height 32
click at [334, 198] on div at bounding box center [291, 199] width 172 height 32
click at [293, 200] on div at bounding box center [291, 199] width 172 height 32
click at [293, 200] on div at bounding box center [285, 199] width 184 height 32
click at [298, 238] on div at bounding box center [291, 232] width 172 height 32
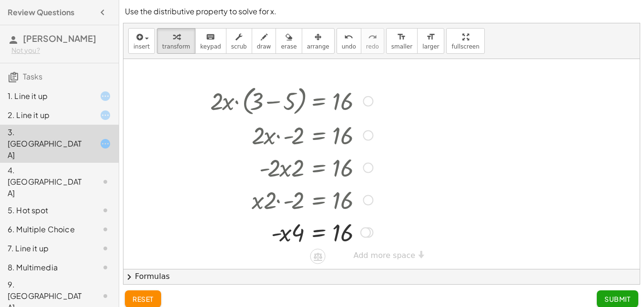
click at [298, 238] on div at bounding box center [291, 232] width 172 height 32
click at [372, 231] on div "Transform line Copy line as LaTeX Copy derivation as LaTeX Expand new lines: On" at bounding box center [368, 233] width 10 height 10
drag, startPoint x: 372, startPoint y: 231, endPoint x: 379, endPoint y: 248, distance: 18.6
click at [379, 248] on div "· 2 · x · ( + 3 − 5 ) = 16 · 2 · x · - 2 = 16 · - 2 · x · 2 = 16 · x · 2 · - 2 …" at bounding box center [288, 170] width 184 height 181
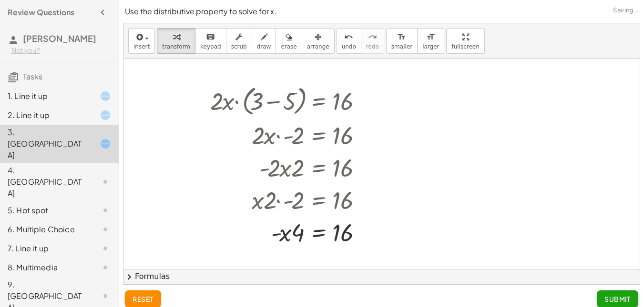
click at [370, 260] on div "· 2 · x · ( + 3 − 5 ) = 16 · 2 · x · - 2 = 16 · - 2 · x · 2 = 16 · x · 2 · - 2 …" at bounding box center [381, 269] width 516 height 420
drag, startPoint x: 365, startPoint y: 229, endPoint x: 371, endPoint y: 268, distance: 39.0
click at [318, 265] on div "· x · = 16 - 4 Transform line Copy line as LaTeX Copy derivation as LaTeX Expan…" at bounding box center [318, 265] width 0 height 0
drag, startPoint x: 365, startPoint y: 267, endPoint x: 367, endPoint y: 291, distance: 24.3
click at [367, 291] on div "Use the distributive property to solve for x. insert select one: Math Expressio…" at bounding box center [381, 157] width 525 height 315
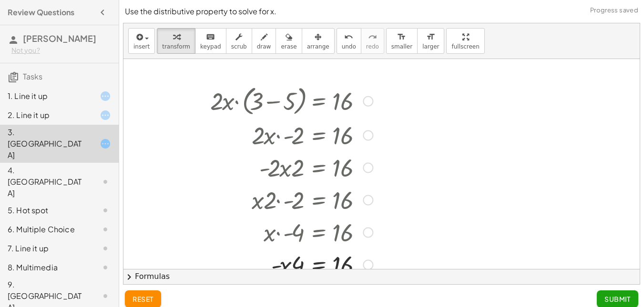
click at [367, 266] on div "Transform line Copy line as LaTeX Copy derivation as LaTeX Expand new lines: On" at bounding box center [368, 265] width 10 height 10
drag, startPoint x: 631, startPoint y: 119, endPoint x: 637, endPoint y: 152, distance: 33.0
click at [637, 152] on div "· 2 · x · ( + 3 − 5 ) = 16 · 2 · x · - 2 = 16 · - 2 · x · 2 = 16 · x · 2 · - 2 …" at bounding box center [381, 164] width 516 height 210
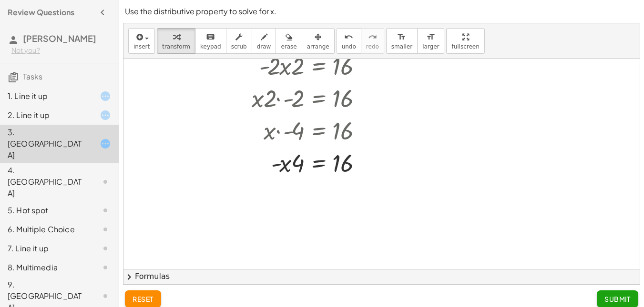
scroll to position [124, 0]
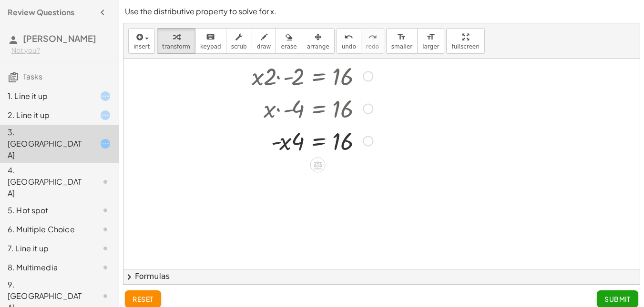
drag, startPoint x: 366, startPoint y: 143, endPoint x: 366, endPoint y: 171, distance: 27.6
click at [366, 171] on div "· 2 · x · ( + 3 − 5 ) = 16 · 2 · x · - 2 = 16 · - 2 · x · 2 = 16 · x · 2 · - 2 …" at bounding box center [381, 145] width 516 height 420
click at [332, 141] on div at bounding box center [291, 140] width 172 height 32
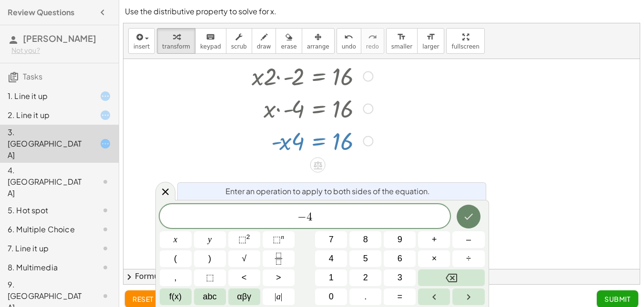
click at [464, 215] on icon "Done" at bounding box center [468, 216] width 11 height 11
click at [470, 216] on icon "Done" at bounding box center [468, 217] width 9 height 6
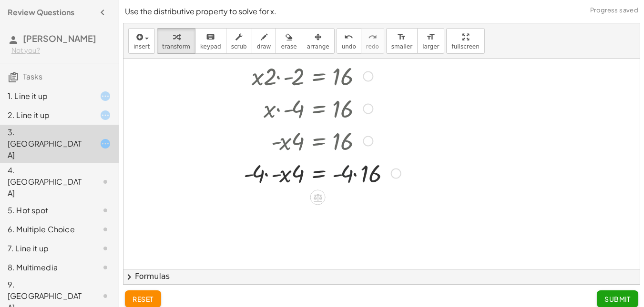
click at [346, 173] on div at bounding box center [305, 173] width 200 height 32
click at [400, 177] on div "Transform line Copy line as LaTeX Copy derivation as LaTeX Expand new lines: On" at bounding box center [396, 174] width 10 height 10
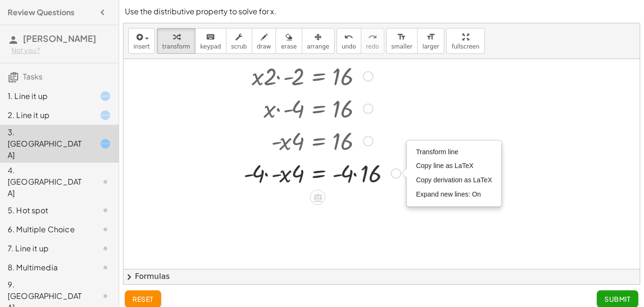
click at [320, 185] on div at bounding box center [305, 173] width 200 height 32
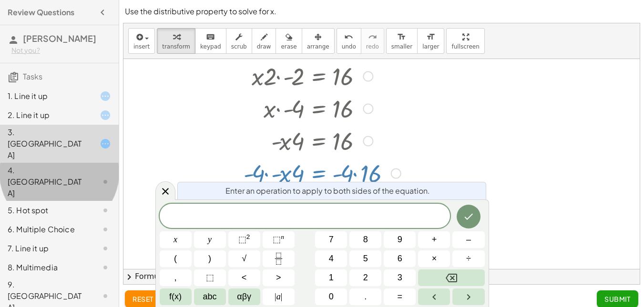
click at [65, 165] on div "4. Canvas" at bounding box center [46, 182] width 77 height 34
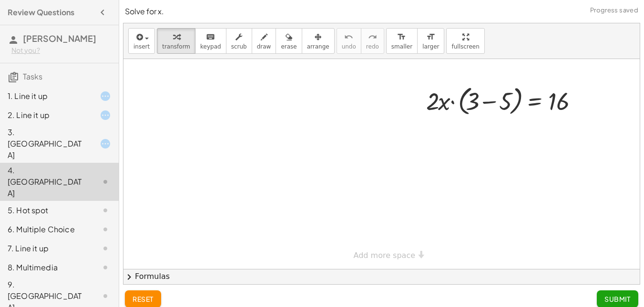
click at [473, 132] on div at bounding box center [381, 164] width 516 height 210
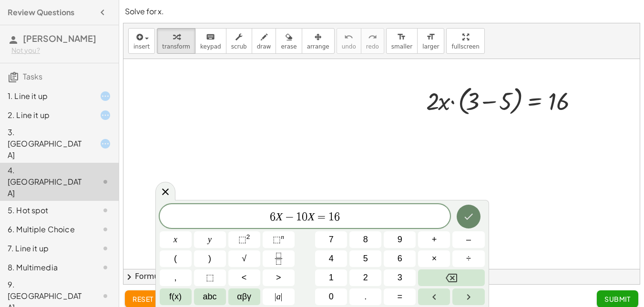
click at [466, 219] on icon "Done" at bounding box center [468, 216] width 11 height 11
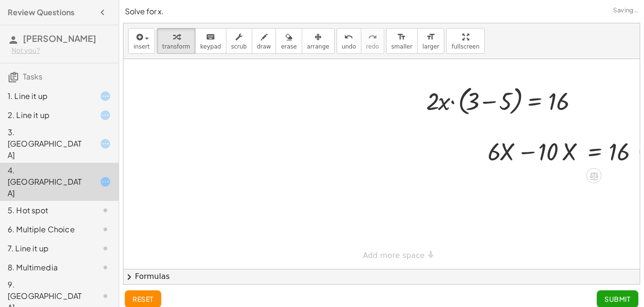
click at [581, 155] on div at bounding box center [568, 151] width 171 height 32
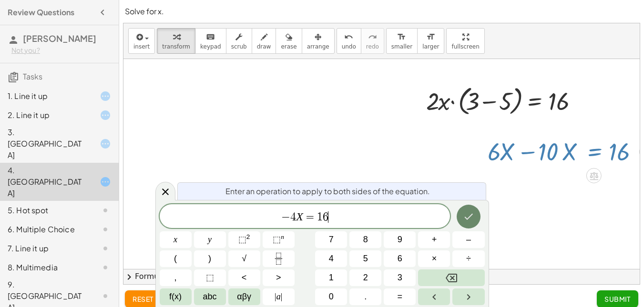
click at [474, 223] on button "Done" at bounding box center [468, 217] width 24 height 24
click at [475, 220] on button "Done" at bounding box center [468, 217] width 24 height 24
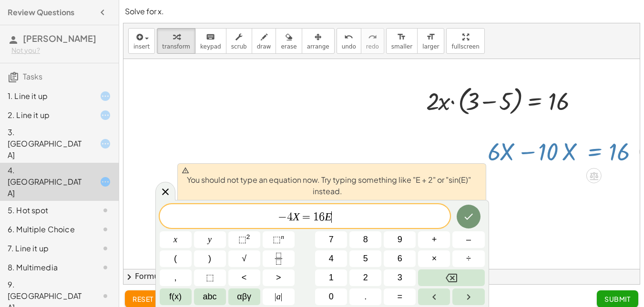
click at [353, 215] on span "− 4 X = 1 6 E ​" at bounding box center [305, 217] width 291 height 13
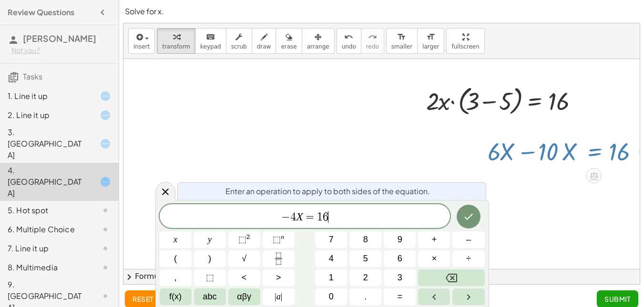
click at [281, 216] on span "− 4 X = 1 6 ​" at bounding box center [305, 217] width 291 height 13
click at [473, 223] on button "Done" at bounding box center [468, 217] width 24 height 24
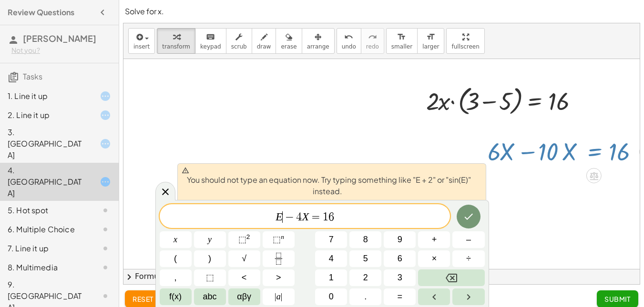
scroll to position [8, 0]
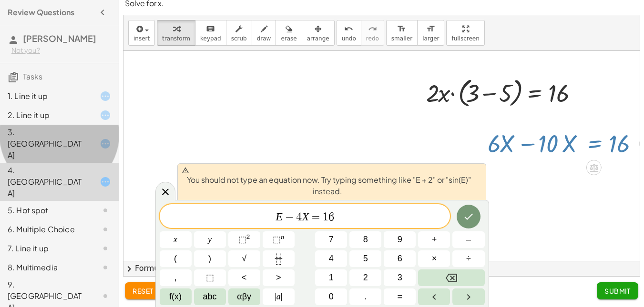
click at [85, 138] on div at bounding box center [97, 143] width 27 height 11
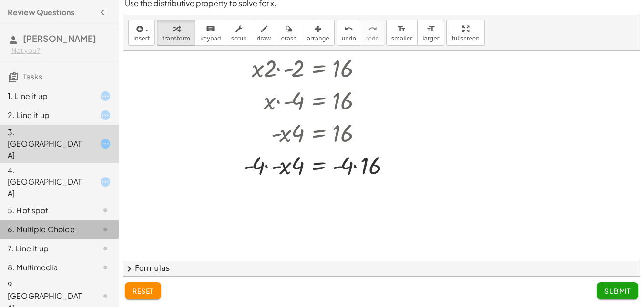
click at [77, 224] on div "6. Multiple Choice" at bounding box center [46, 229] width 77 height 11
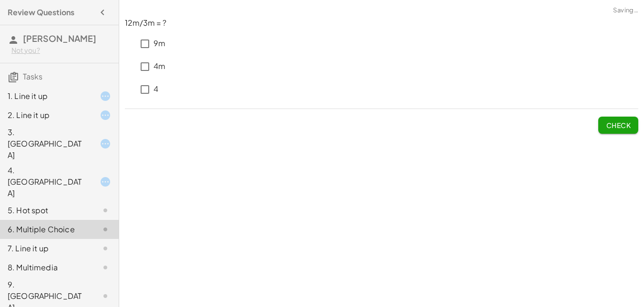
scroll to position [0, 0]
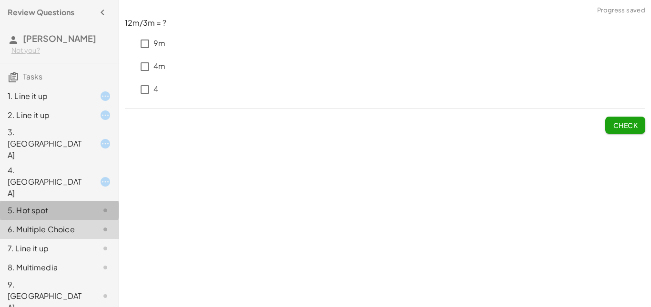
click at [81, 205] on div "5. Hot spot" at bounding box center [46, 210] width 77 height 11
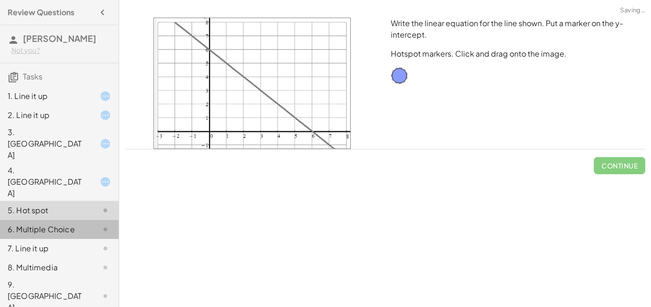
click at [81, 224] on div "6. Multiple Choice" at bounding box center [46, 229] width 77 height 11
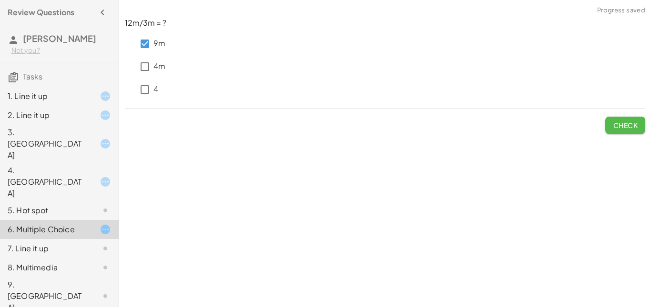
click at [625, 122] on span "Check" at bounding box center [625, 125] width 25 height 9
click at [615, 124] on span "Check" at bounding box center [625, 125] width 25 height 9
click at [616, 125] on span "Check" at bounding box center [625, 125] width 25 height 9
click at [155, 87] on p "4" at bounding box center [155, 89] width 5 height 11
click at [631, 127] on span "Check" at bounding box center [625, 125] width 25 height 9
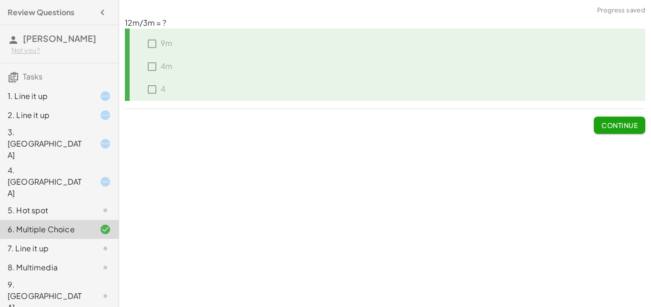
click at [86, 243] on div at bounding box center [97, 248] width 27 height 11
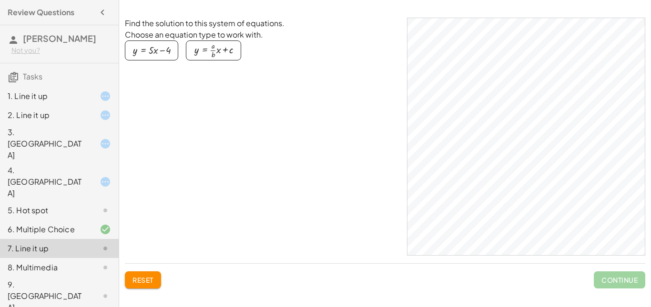
click at [162, 52] on div "button" at bounding box center [151, 50] width 37 height 10
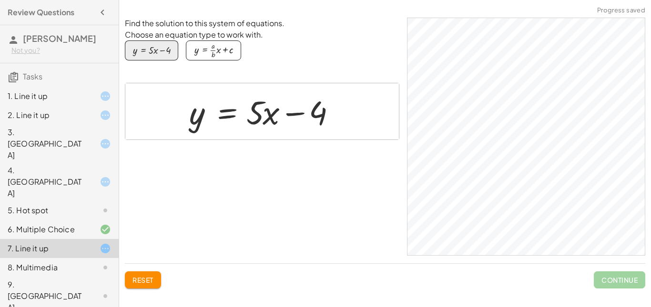
click at [229, 48] on div "button" at bounding box center [213, 50] width 39 height 16
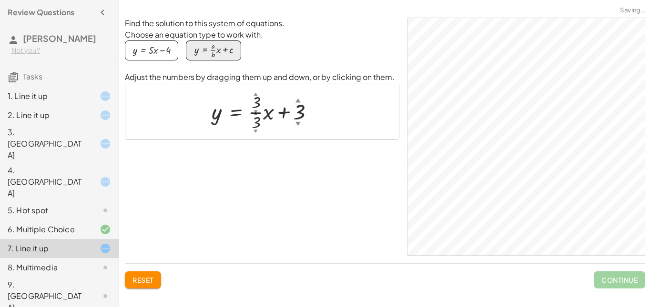
click at [158, 50] on div "button" at bounding box center [151, 50] width 37 height 10
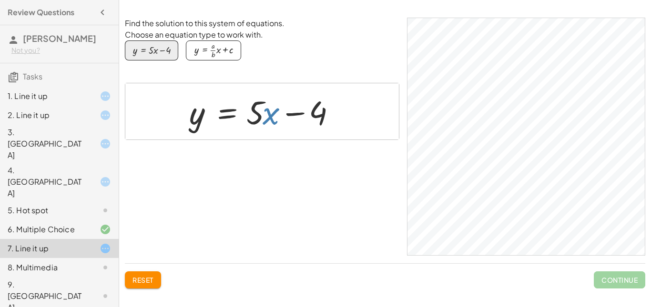
click at [267, 122] on div at bounding box center [265, 111] width 162 height 43
click at [272, 118] on div at bounding box center [265, 111] width 162 height 43
click at [247, 112] on div at bounding box center [265, 111] width 162 height 43
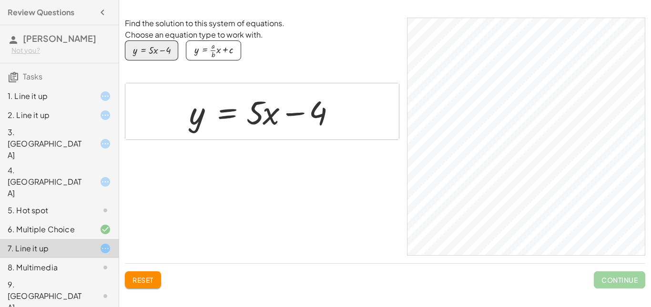
click at [260, 118] on div at bounding box center [265, 111] width 162 height 43
click at [317, 115] on div at bounding box center [265, 111] width 162 height 43
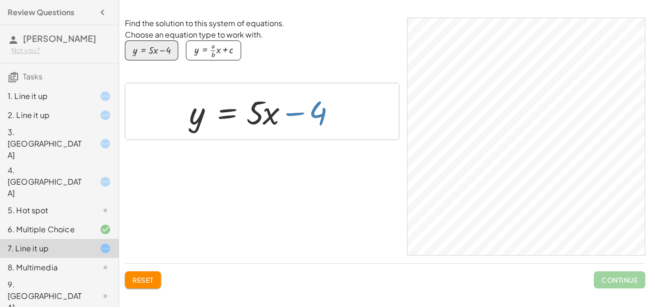
click at [317, 115] on div at bounding box center [265, 111] width 162 height 43
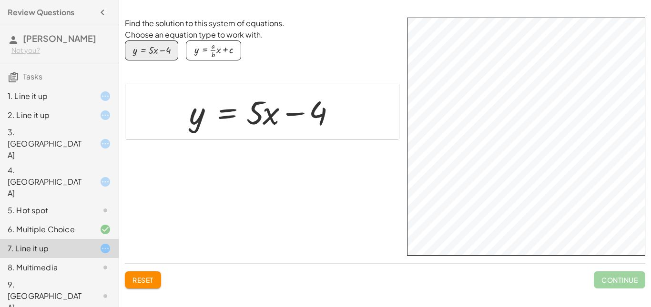
click at [0, 0] on div "Find the solution to this system of equations. Choose an equation type to work …" at bounding box center [0, 0] width 0 height 0
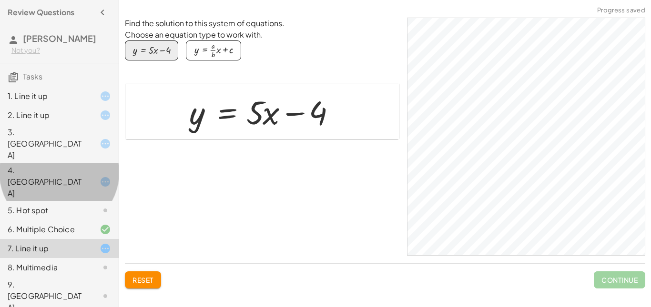
click at [41, 165] on div "4. Canvas" at bounding box center [46, 182] width 77 height 34
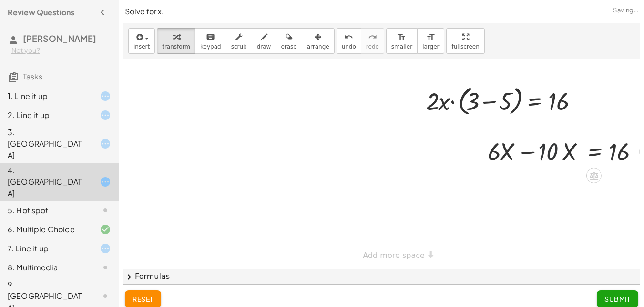
click at [547, 161] on div at bounding box center [568, 151] width 171 height 32
click at [147, 41] on div "button" at bounding box center [141, 36] width 16 height 11
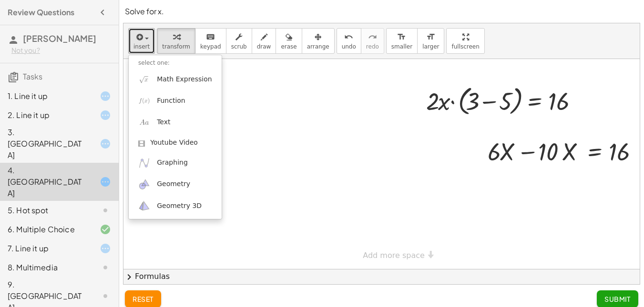
click at [348, 143] on div at bounding box center [390, 164] width 535 height 210
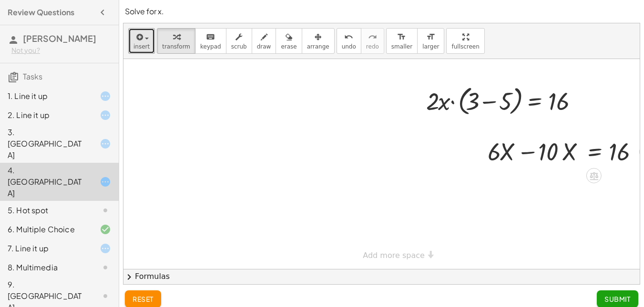
click at [557, 144] on div at bounding box center [568, 151] width 171 height 32
click at [525, 158] on div at bounding box center [568, 151] width 171 height 32
click at [535, 164] on div at bounding box center [534, 150] width 14 height 37
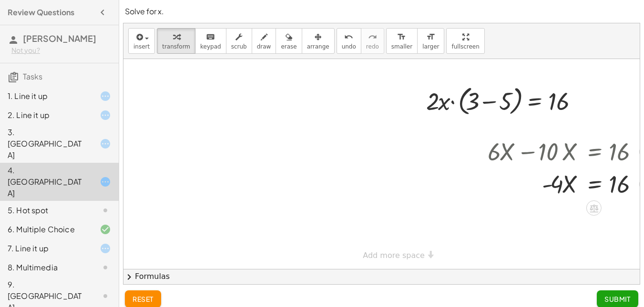
click at [568, 167] on div at bounding box center [568, 151] width 171 height 32
click at [566, 184] on div at bounding box center [568, 183] width 171 height 32
click at [567, 184] on div at bounding box center [568, 183] width 171 height 32
click at [623, 184] on div at bounding box center [568, 183] width 171 height 32
click at [559, 193] on div at bounding box center [568, 183] width 171 height 32
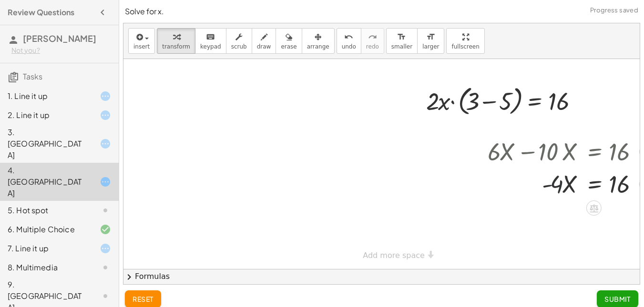
click at [559, 193] on div at bounding box center [568, 183] width 171 height 32
drag, startPoint x: 643, startPoint y: 189, endPoint x: 638, endPoint y: 186, distance: 5.8
click at [638, 186] on div "Solve for x. insert select one: Math Expression Function Text Youtube Video Gra…" at bounding box center [381, 157] width 525 height 315
click at [628, 188] on div at bounding box center [568, 183] width 171 height 32
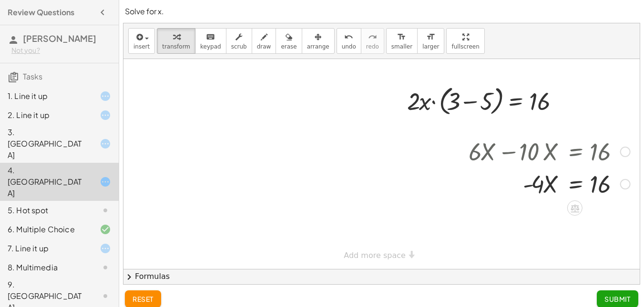
click at [570, 180] on div at bounding box center [549, 183] width 171 height 32
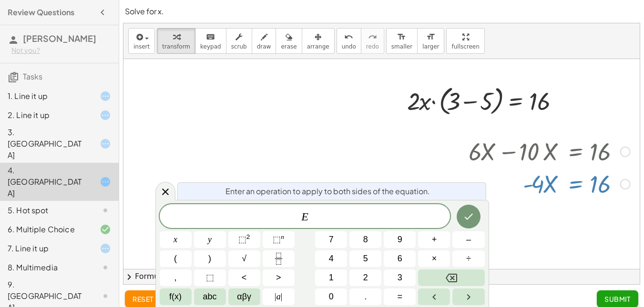
click at [621, 183] on div at bounding box center [625, 184] width 10 height 10
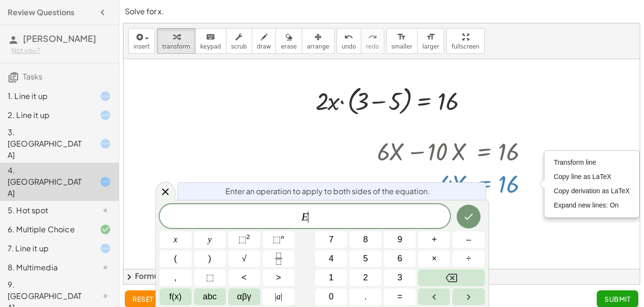
scroll to position [0, 118]
click at [460, 220] on button "Done" at bounding box center [468, 217] width 24 height 24
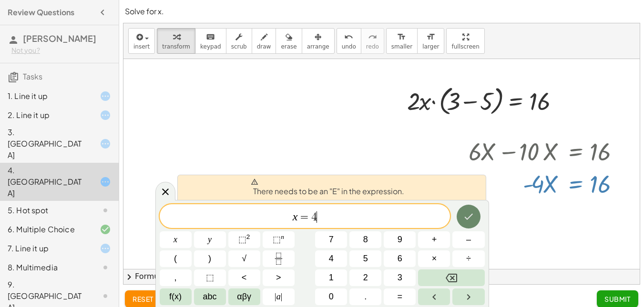
scroll to position [0, 26]
click at [312, 214] on span "4" at bounding box center [314, 217] width 6 height 11
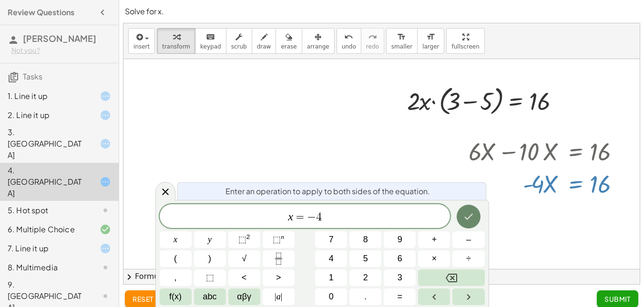
click at [469, 225] on button "Done" at bounding box center [468, 217] width 24 height 24
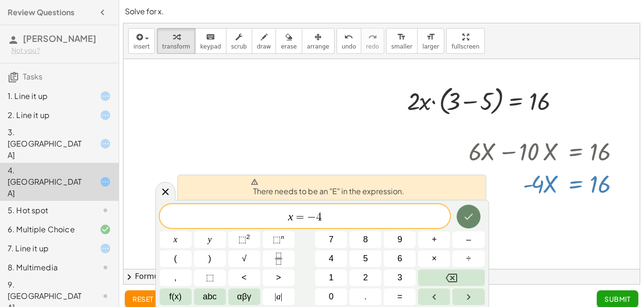
click at [469, 225] on button "Done" at bounding box center [468, 217] width 24 height 24
click at [281, 217] on span "x = − ​ 4" at bounding box center [305, 217] width 291 height 13
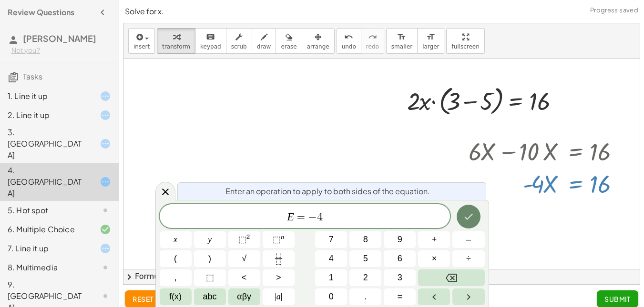
click at [467, 210] on button "Done" at bounding box center [468, 217] width 24 height 24
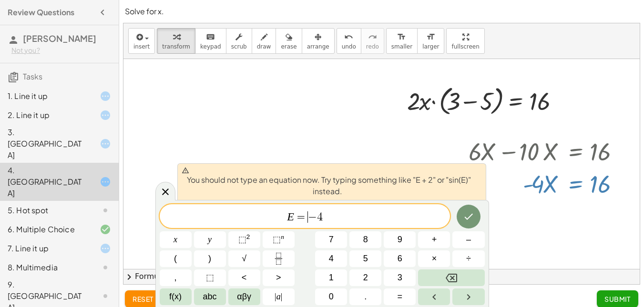
click at [306, 218] on span "=" at bounding box center [301, 217] width 14 height 11
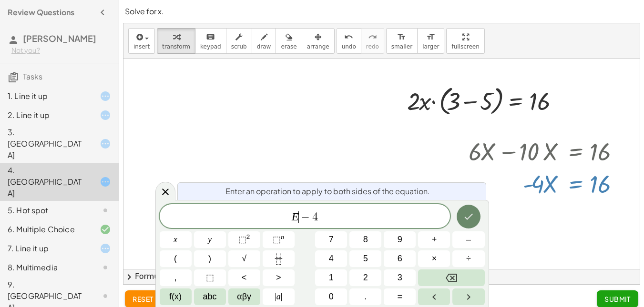
click at [476, 213] on button "Done" at bounding box center [468, 217] width 24 height 24
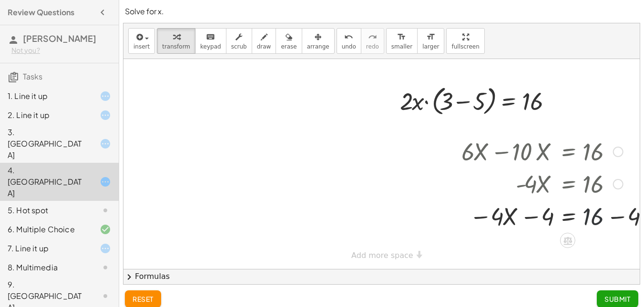
click at [586, 219] on div at bounding box center [556, 216] width 200 height 32
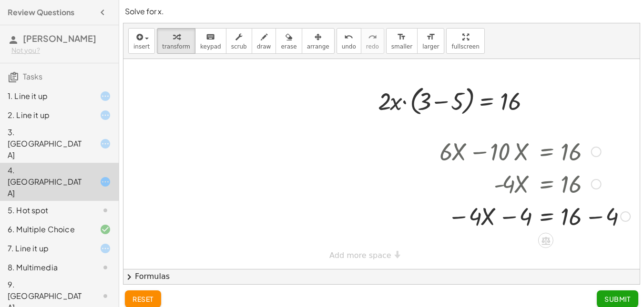
click at [620, 218] on div "Transform line Copy line as LaTeX Copy derivation as LaTeX Expand new lines: On" at bounding box center [625, 217] width 10 height 10
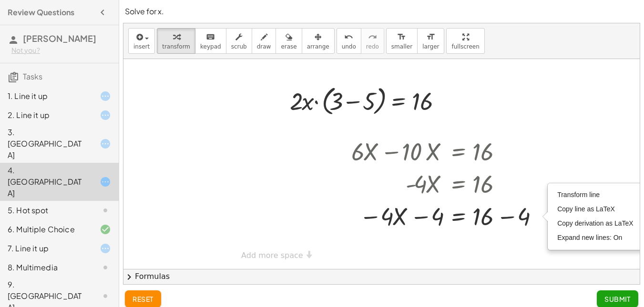
scroll to position [0, 145]
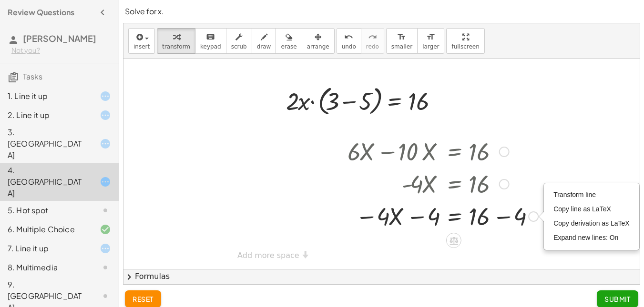
click at [500, 218] on div at bounding box center [443, 216] width 200 height 32
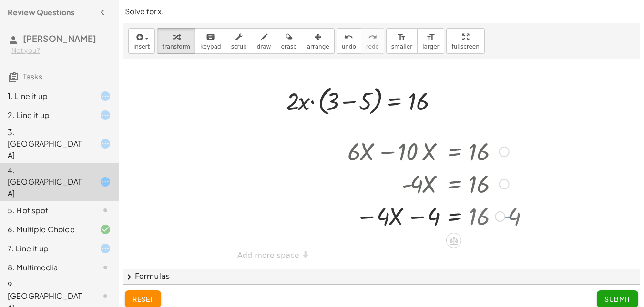
scroll to position [0, 55]
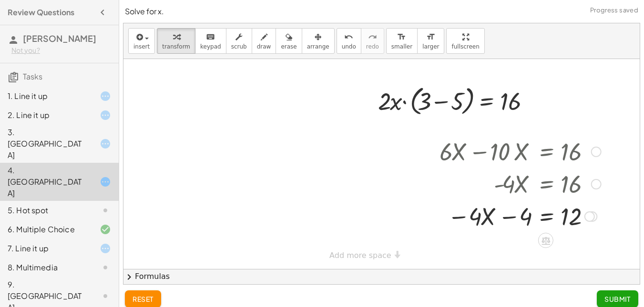
click at [587, 214] on div at bounding box center [589, 217] width 10 height 10
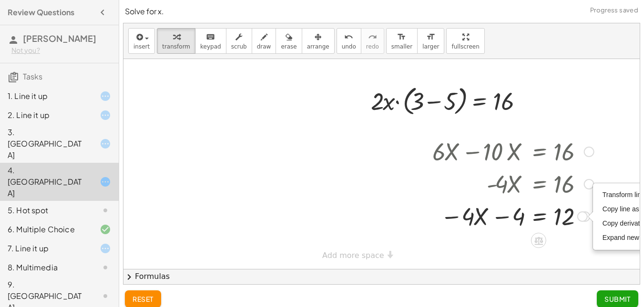
click at [581, 217] on div "Transform line Copy line as LaTeX Copy derivation as LaTeX Expand new lines: On" at bounding box center [582, 217] width 10 height 10
click at [519, 212] on div at bounding box center [512, 216] width 171 height 32
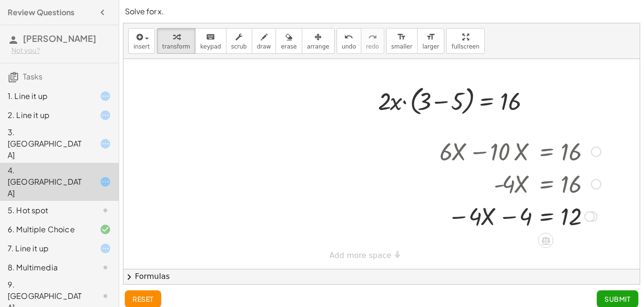
click at [482, 223] on div at bounding box center [520, 216] width 171 height 32
drag, startPoint x: 482, startPoint y: 223, endPoint x: 556, endPoint y: 231, distance: 74.3
click at [556, 231] on div at bounding box center [520, 216] width 171 height 32
click at [563, 217] on div at bounding box center [520, 216] width 171 height 32
click at [584, 213] on div "Transform line Copy line as LaTeX Copy derivation as LaTeX Expand new lines: On" at bounding box center [589, 217] width 10 height 10
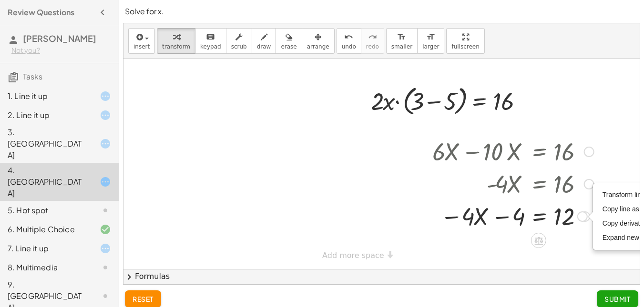
click at [588, 214] on div at bounding box center [590, 217] width 5 height 10
drag, startPoint x: 580, startPoint y: 219, endPoint x: 599, endPoint y: 229, distance: 21.3
click at [599, 229] on div "+ · 6 · X − · 10 · X = 16 · - 4 · X = 16 − · 4 · X − 4 = + 16 − 4 · X = · − 4 −…" at bounding box center [509, 183] width 183 height 102
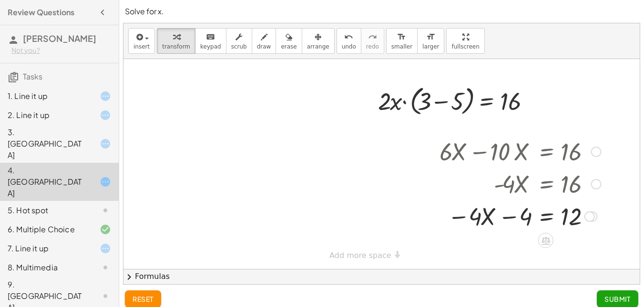
click at [584, 215] on div "Transform line Copy line as LaTeX Copy derivation as LaTeX Expand new lines: On" at bounding box center [589, 217] width 10 height 10
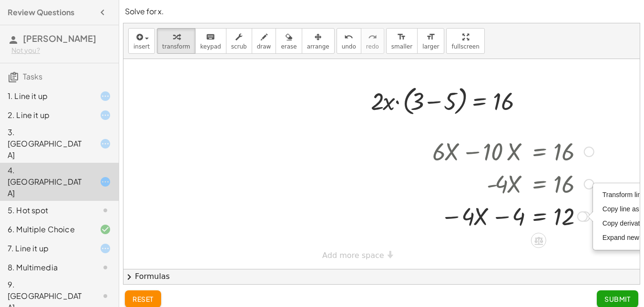
click at [573, 216] on div at bounding box center [512, 216] width 171 height 32
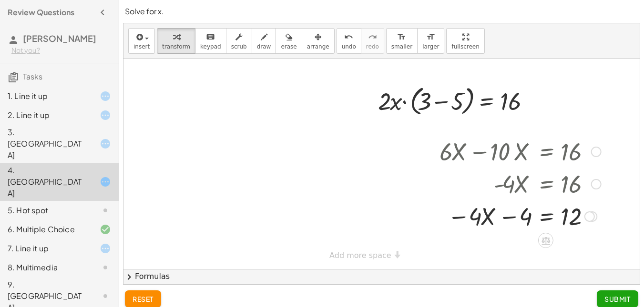
click at [588, 216] on div "Transform line Copy line as LaTeX Copy derivation as LaTeX Expand new lines: On" at bounding box center [592, 217] width 10 height 10
drag, startPoint x: 588, startPoint y: 216, endPoint x: 610, endPoint y: 220, distance: 22.2
click at [610, 220] on div "- + · 2 · x · ( + 3 − 5 ) = 16 + · 6 · X − · 10 · X = 16 · - 4 · X = 16 − · 4 ·…" at bounding box center [357, 164] width 564 height 210
drag, startPoint x: 587, startPoint y: 218, endPoint x: 593, endPoint y: 157, distance: 60.8
click at [546, 152] on div "+ · 6 · X − · 10 · X = 16 · - 4 · X = 16 − · 4 · X − 4 = + 16 − 4 · X = · − 4 −…" at bounding box center [546, 152] width 0 height 0
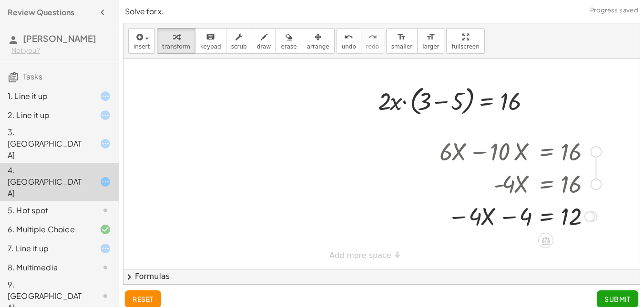
drag, startPoint x: 589, startPoint y: 152, endPoint x: 589, endPoint y: 185, distance: 33.4
click at [546, 152] on div "+ · 6 · X − · 10 · X = 16 · - 4 · X = 16 − · 4 · X − 4 = + 16 − 4 · X = · − 4 −…" at bounding box center [546, 152] width 0 height 0
click at [582, 222] on div at bounding box center [520, 216] width 171 height 32
click at [586, 214] on div "Transform line Copy line as LaTeX Copy derivation as LaTeX Expand new lines: On" at bounding box center [589, 217] width 10 height 10
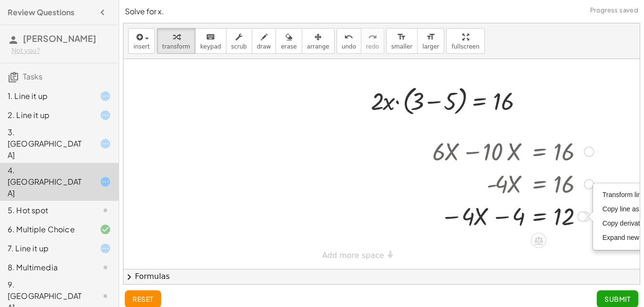
click at [563, 216] on div at bounding box center [512, 216] width 171 height 32
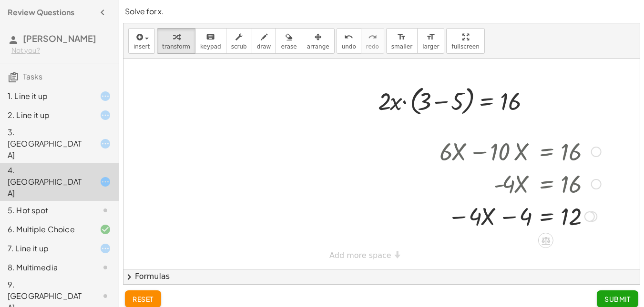
click at [523, 218] on div at bounding box center [520, 216] width 171 height 32
click at [489, 222] on div at bounding box center [520, 216] width 171 height 32
click at [474, 203] on div at bounding box center [520, 216] width 171 height 32
click at [463, 226] on div at bounding box center [520, 216] width 171 height 32
click at [361, 253] on div "- + · 2 · x · ( + 3 − 5 ) = 16 + · 6 · X − · 10 · X = 16 · - 4 · X = 16 − · 4 ·…" at bounding box center [357, 269] width 564 height 420
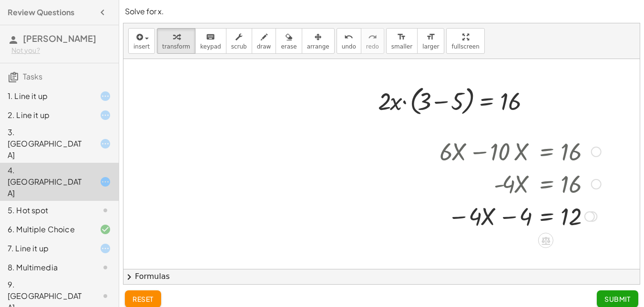
click at [520, 220] on div at bounding box center [520, 216] width 171 height 32
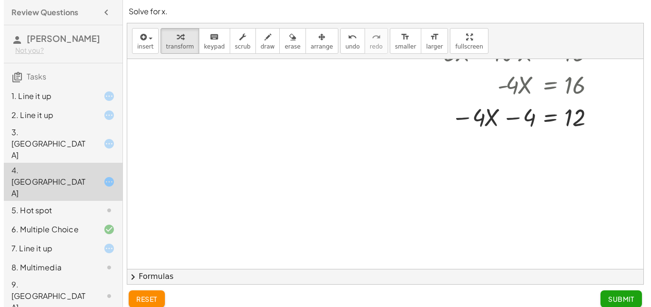
scroll to position [110, 55]
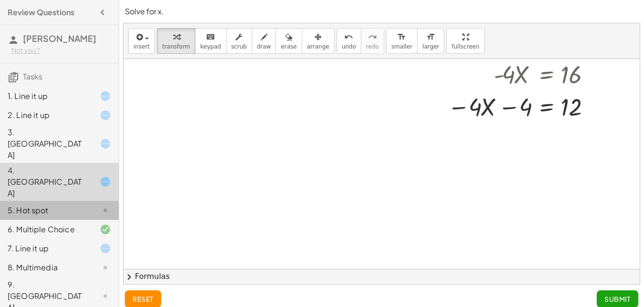
click at [85, 239] on div "5. Hot spot" at bounding box center [59, 248] width 119 height 19
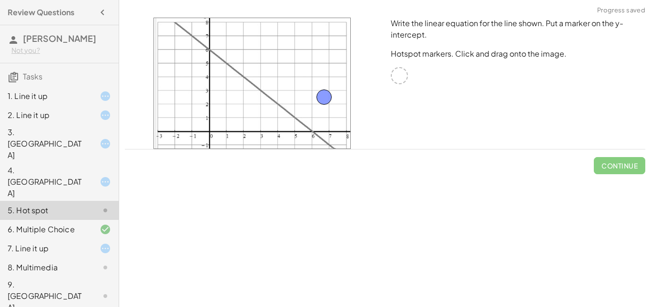
drag, startPoint x: 394, startPoint y: 76, endPoint x: 300, endPoint y: 99, distance: 96.6
drag, startPoint x: 313, startPoint y: 107, endPoint x: 272, endPoint y: 106, distance: 41.5
click at [272, 106] on img at bounding box center [251, 84] width 197 height 132
drag, startPoint x: 305, startPoint y: 94, endPoint x: 253, endPoint y: 95, distance: 52.4
drag, startPoint x: 253, startPoint y: 100, endPoint x: 403, endPoint y: 76, distance: 151.5
